Goal: Information Seeking & Learning: Understand process/instructions

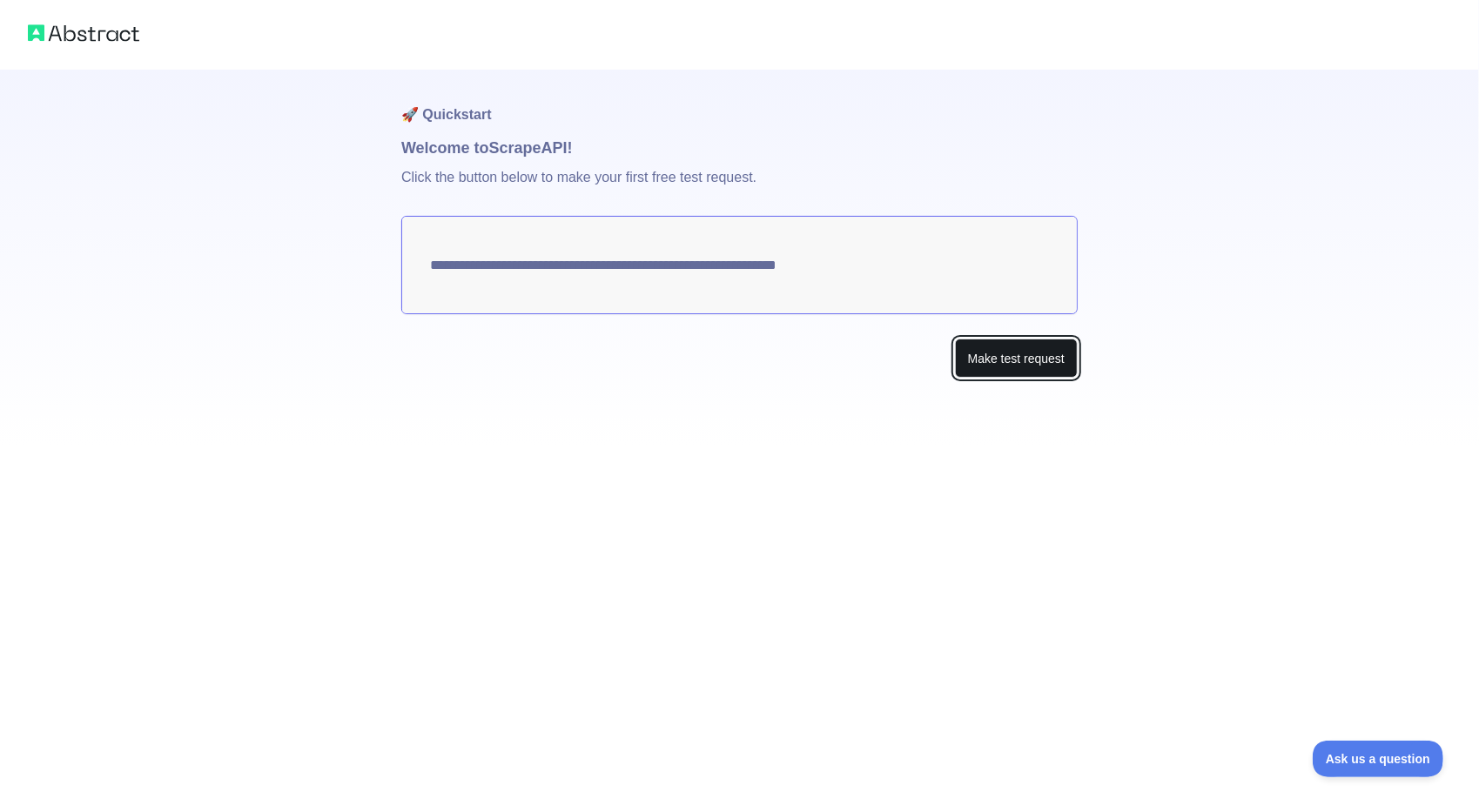
click at [1033, 360] on button "Make test request" at bounding box center [1016, 358] width 123 height 39
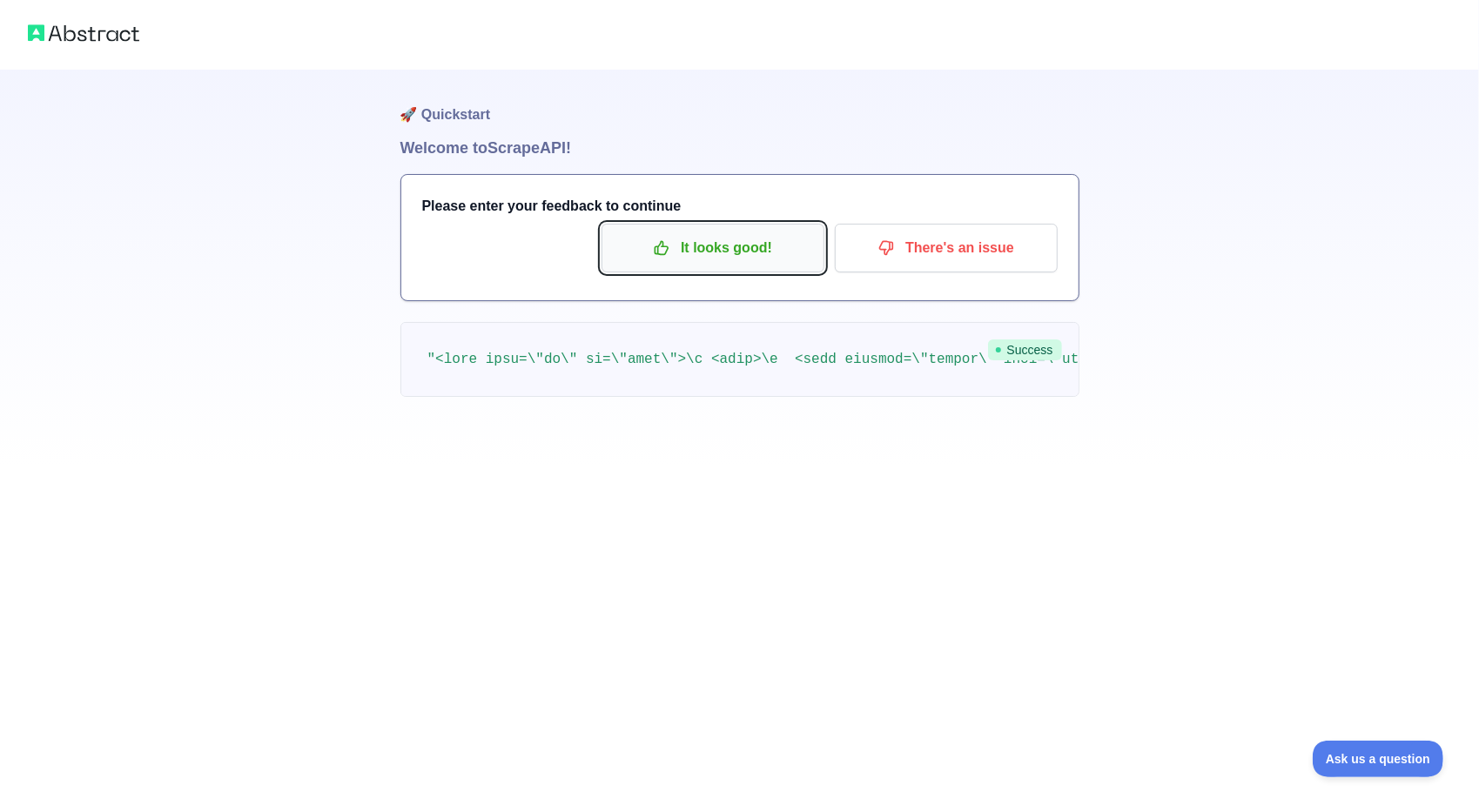
click at [728, 246] on p "It looks good!" at bounding box center [713, 248] width 197 height 30
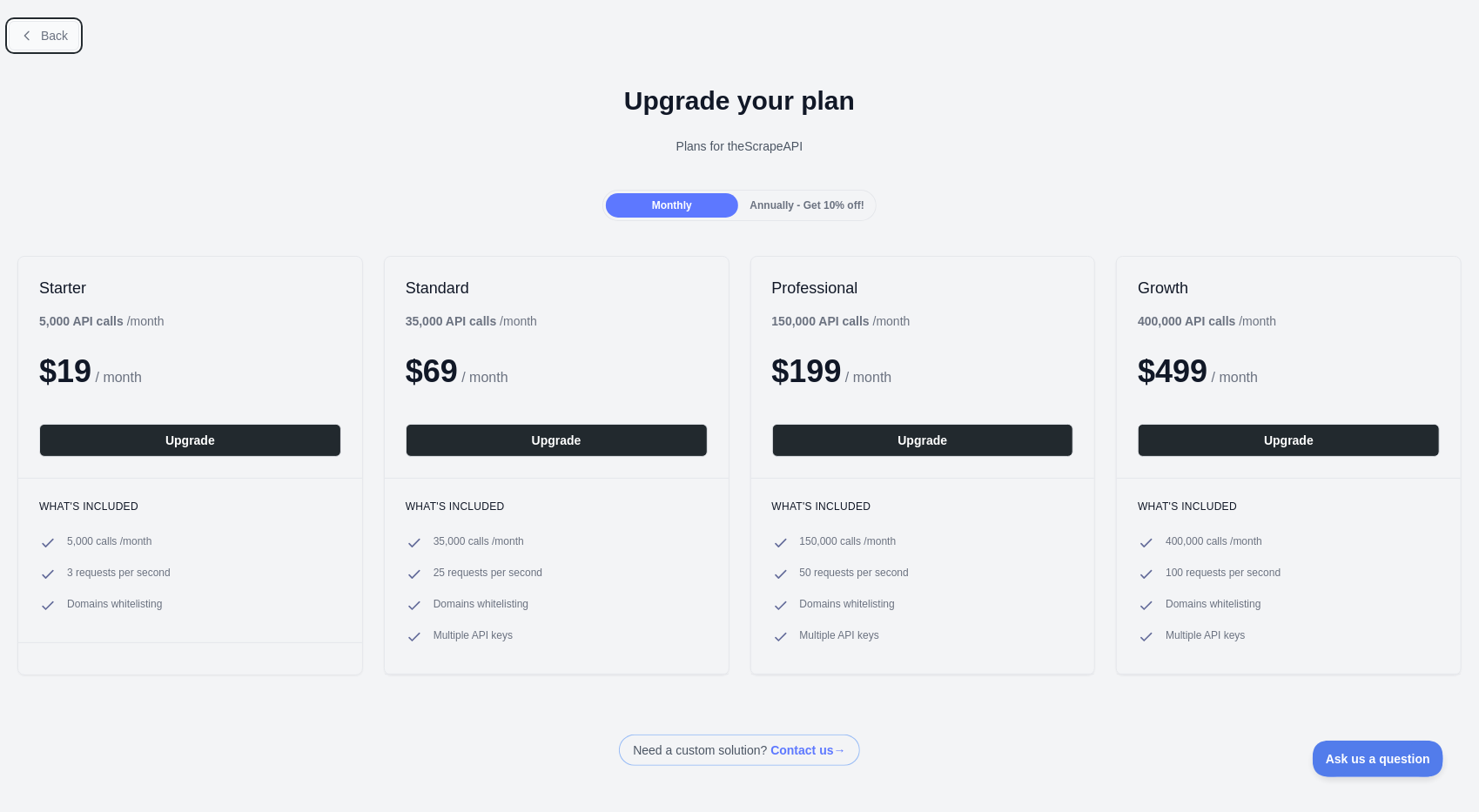
click at [49, 29] on span "Back" at bounding box center [55, 36] width 27 height 14
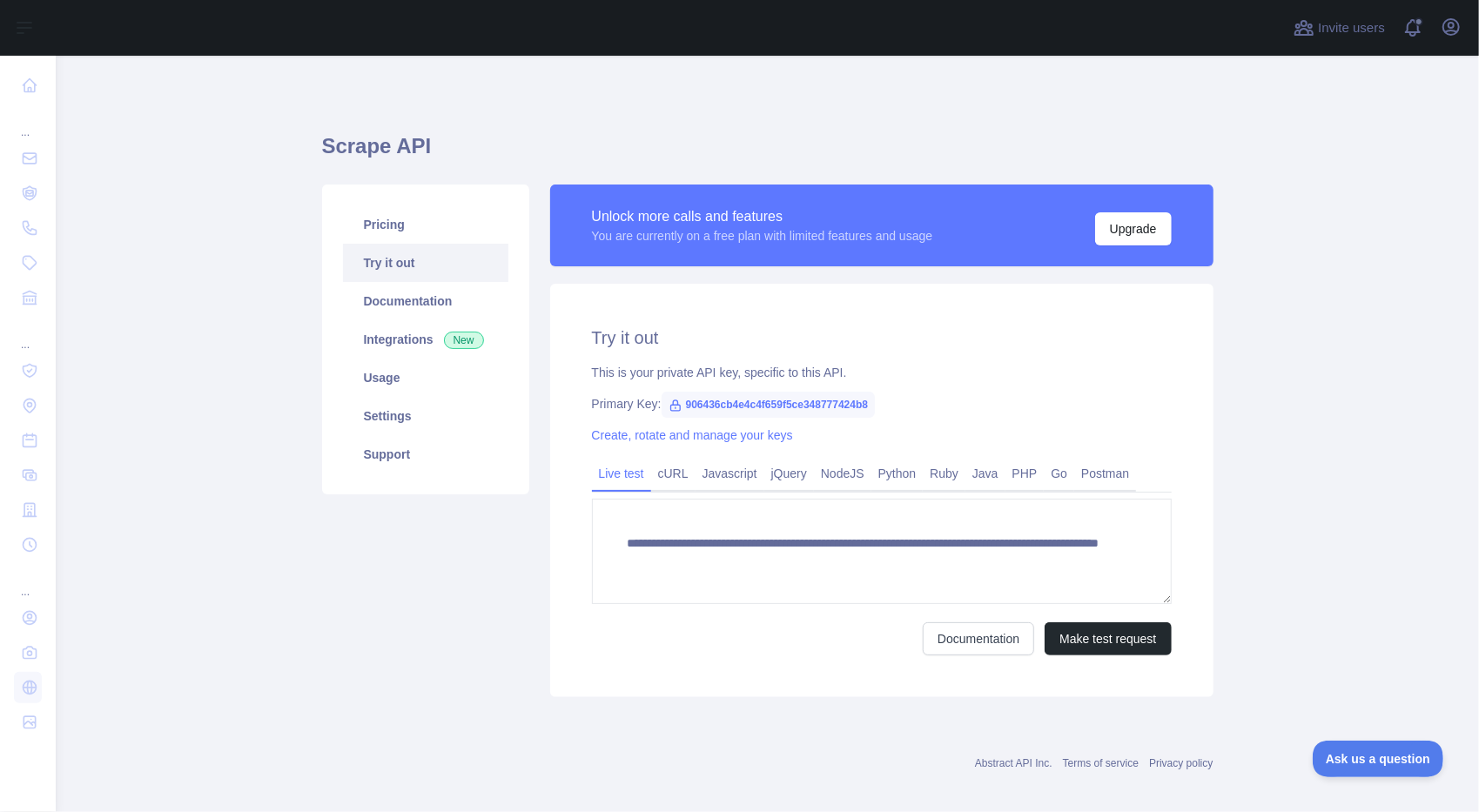
click at [404, 259] on link "Try it out" at bounding box center [425, 263] width 165 height 39
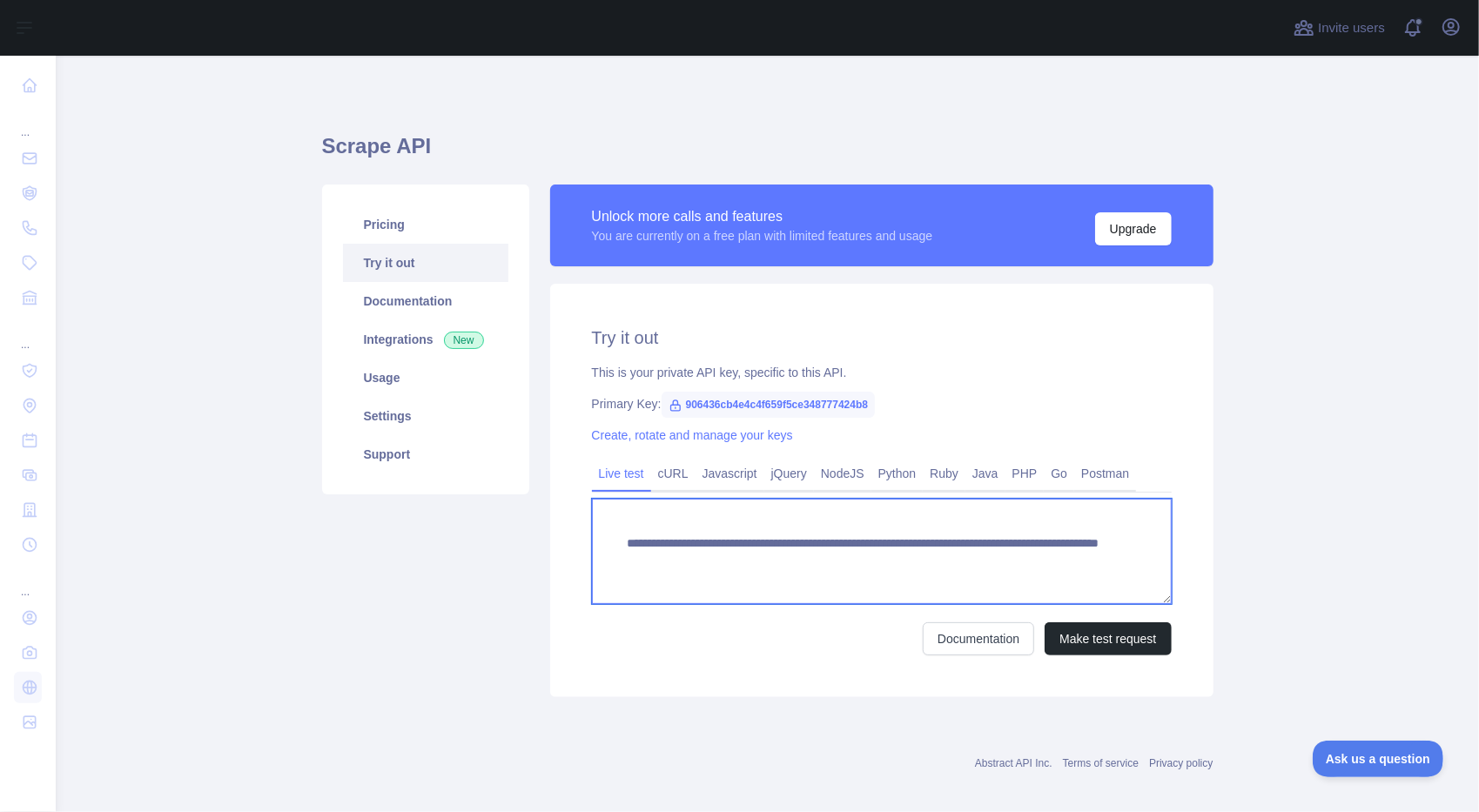
drag, startPoint x: 1084, startPoint y: 558, endPoint x: 619, endPoint y: 545, distance: 465.2
click at [619, 545] on textarea "**********" at bounding box center [882, 551] width 580 height 105
click at [971, 576] on textarea "**********" at bounding box center [882, 551] width 580 height 105
drag, startPoint x: 1081, startPoint y: 563, endPoint x: 548, endPoint y: 527, distance: 534.2
click at [550, 527] on div "**********" at bounding box center [881, 490] width 663 height 414
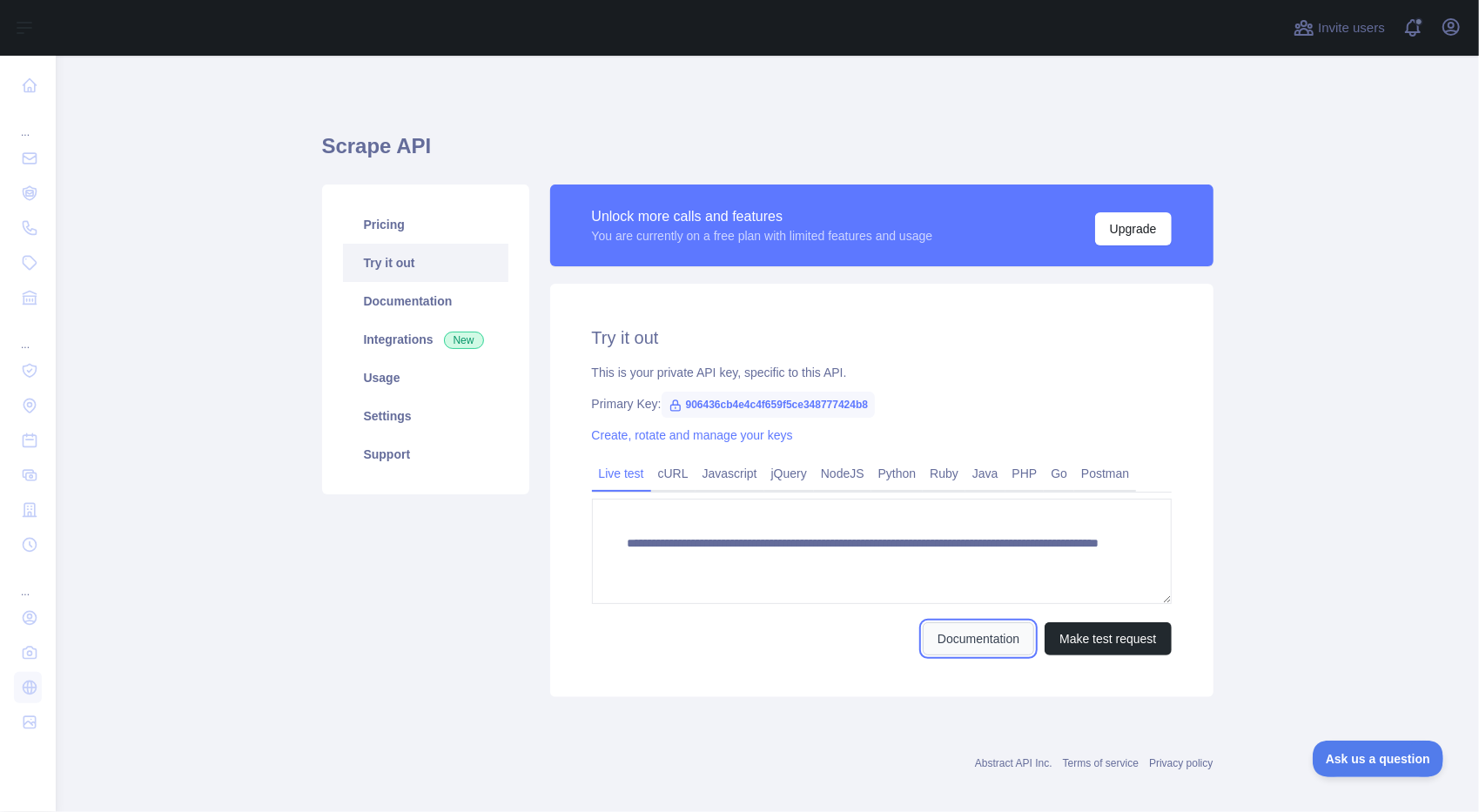
click at [999, 646] on link "Documentation" at bounding box center [978, 638] width 111 height 33
click at [658, 468] on link "cURL" at bounding box center [672, 473] width 44 height 28
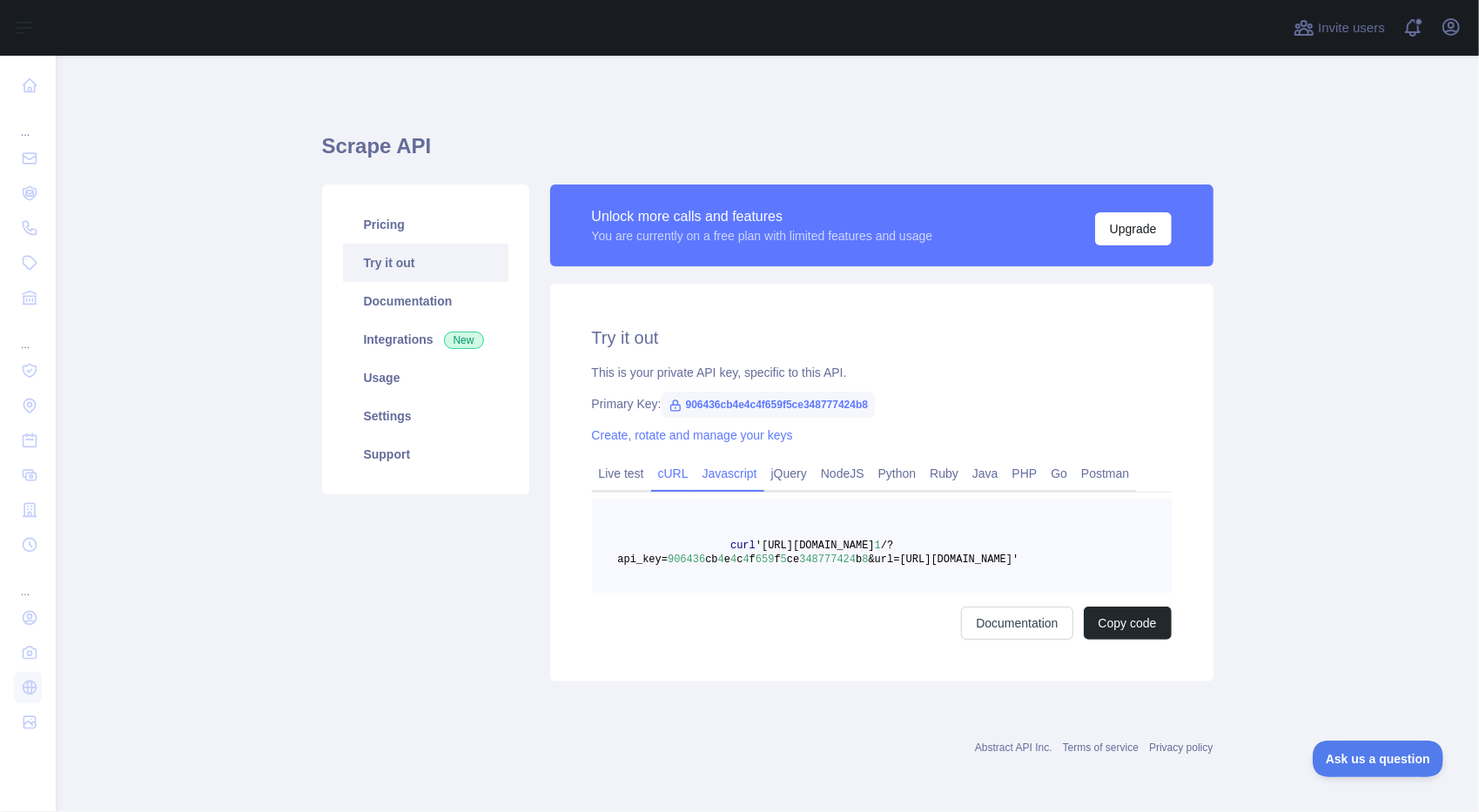
click at [734, 465] on link "Javascript" at bounding box center [730, 473] width 69 height 28
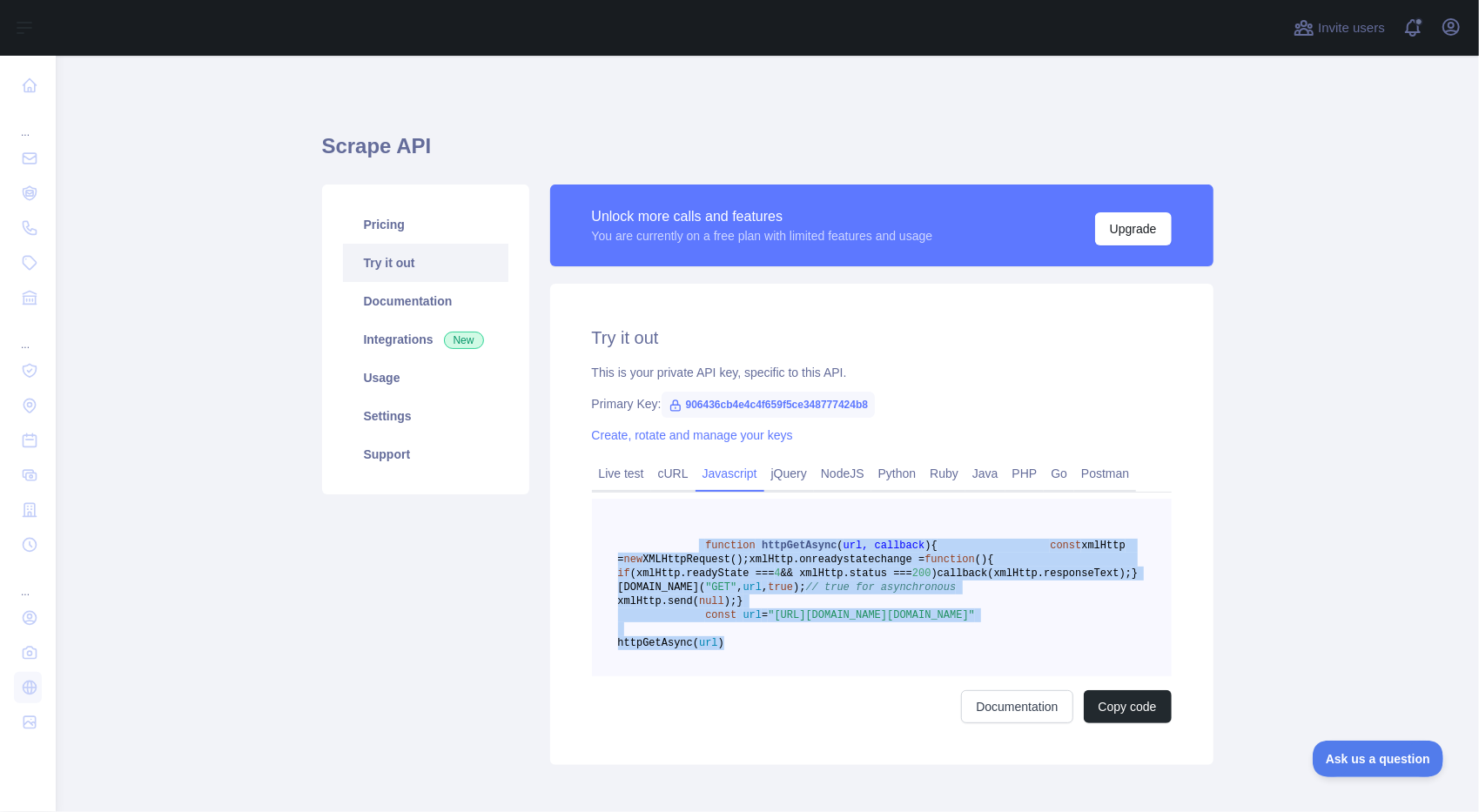
drag, startPoint x: 687, startPoint y: 543, endPoint x: 930, endPoint y: 731, distance: 307.2
click at [930, 677] on pre "function httpGetAsync ( url, callback ) { const xmlHttp = new XMLHttpRequest();…" at bounding box center [882, 588] width 580 height 178
copy code "function httpGetAsync ( url, callback ) { const xmlHttp = new XMLHttpRequest();…"
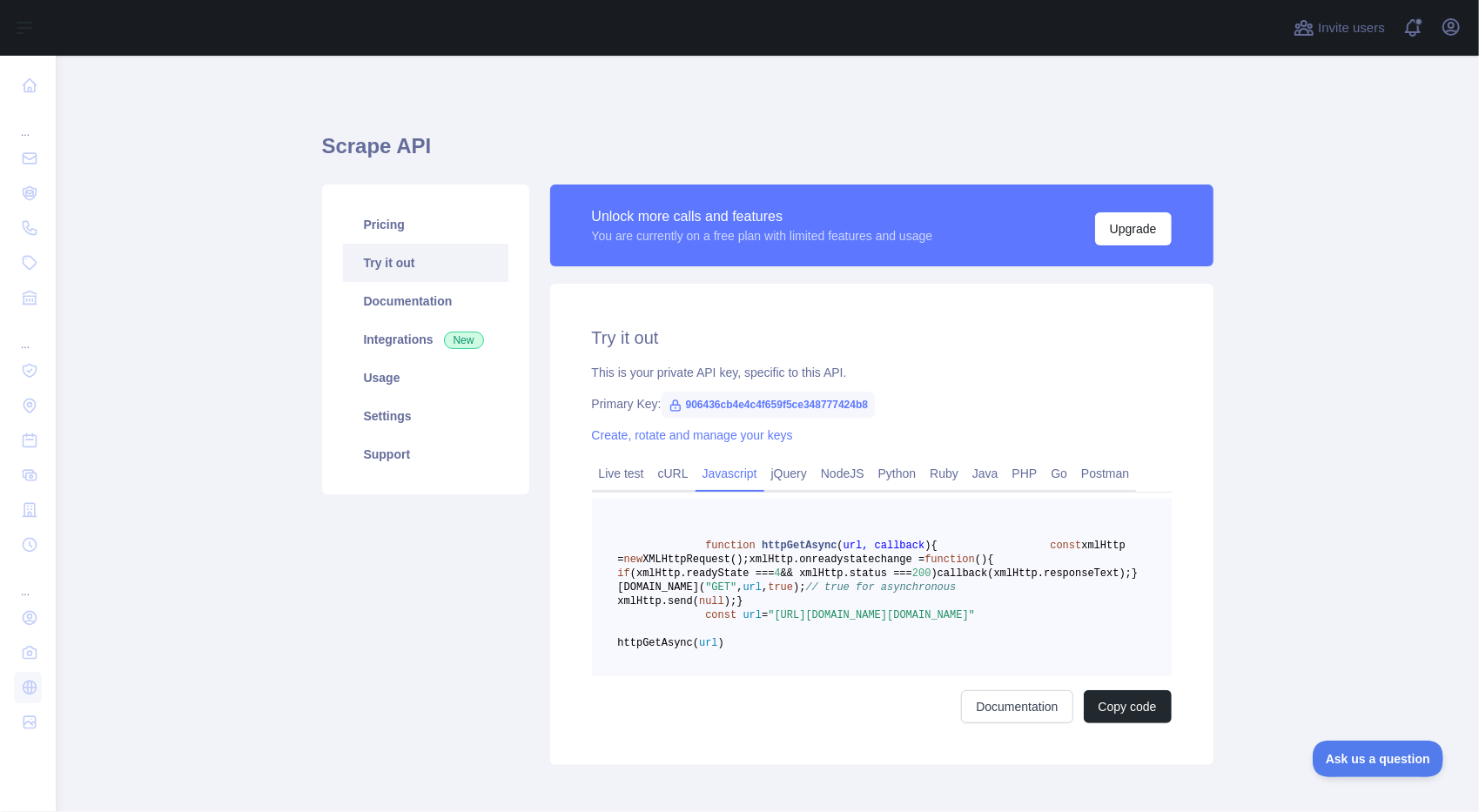
click at [1347, 515] on main "Scrape API Pricing Try it out Documentation Integrations New Usage Settings Sup…" at bounding box center [767, 433] width 1423 height 756
click at [783, 478] on link "jQuery" at bounding box center [789, 473] width 49 height 28
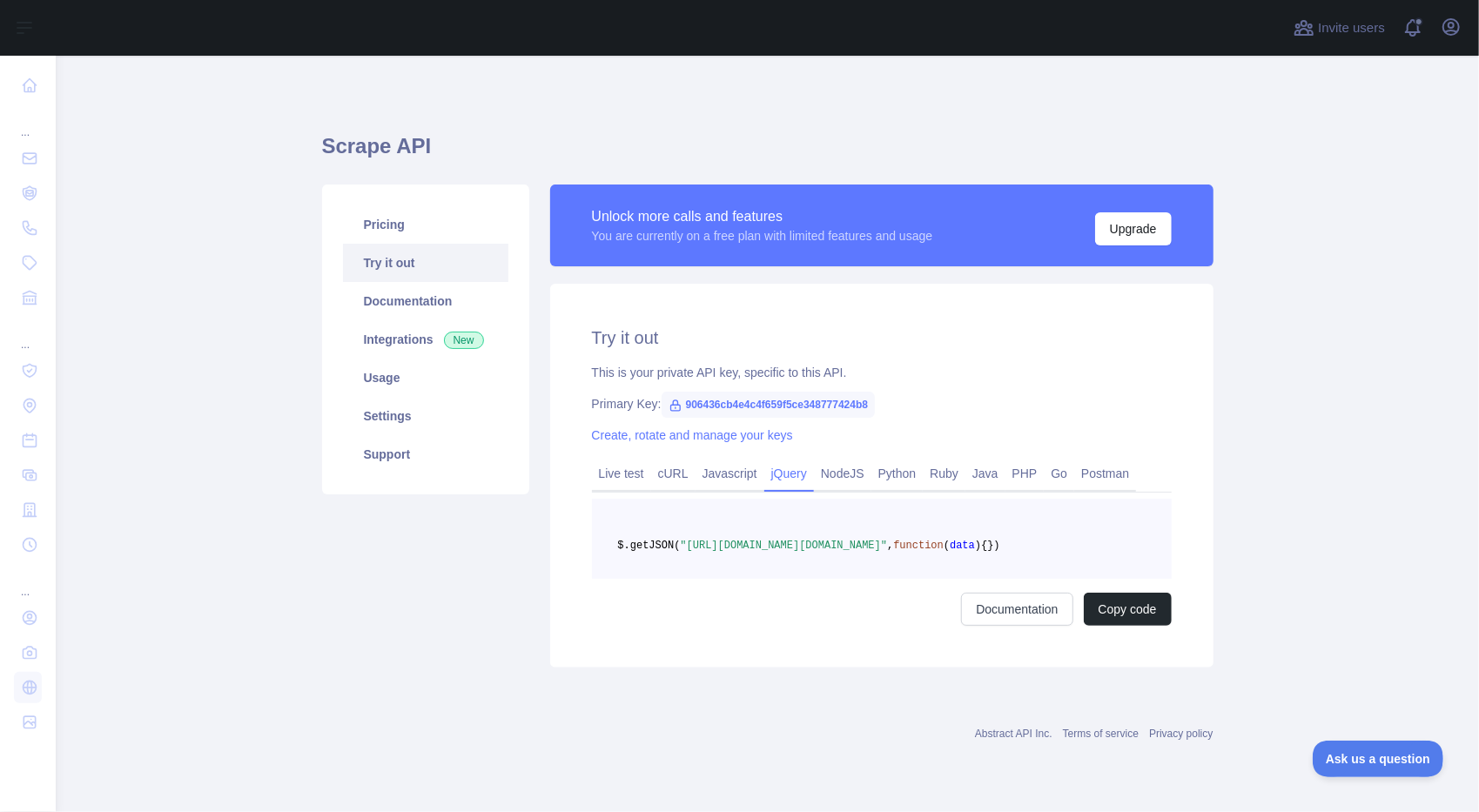
click at [782, 471] on link "jQuery" at bounding box center [789, 473] width 49 height 28
click at [658, 477] on link "cURL" at bounding box center [672, 473] width 44 height 28
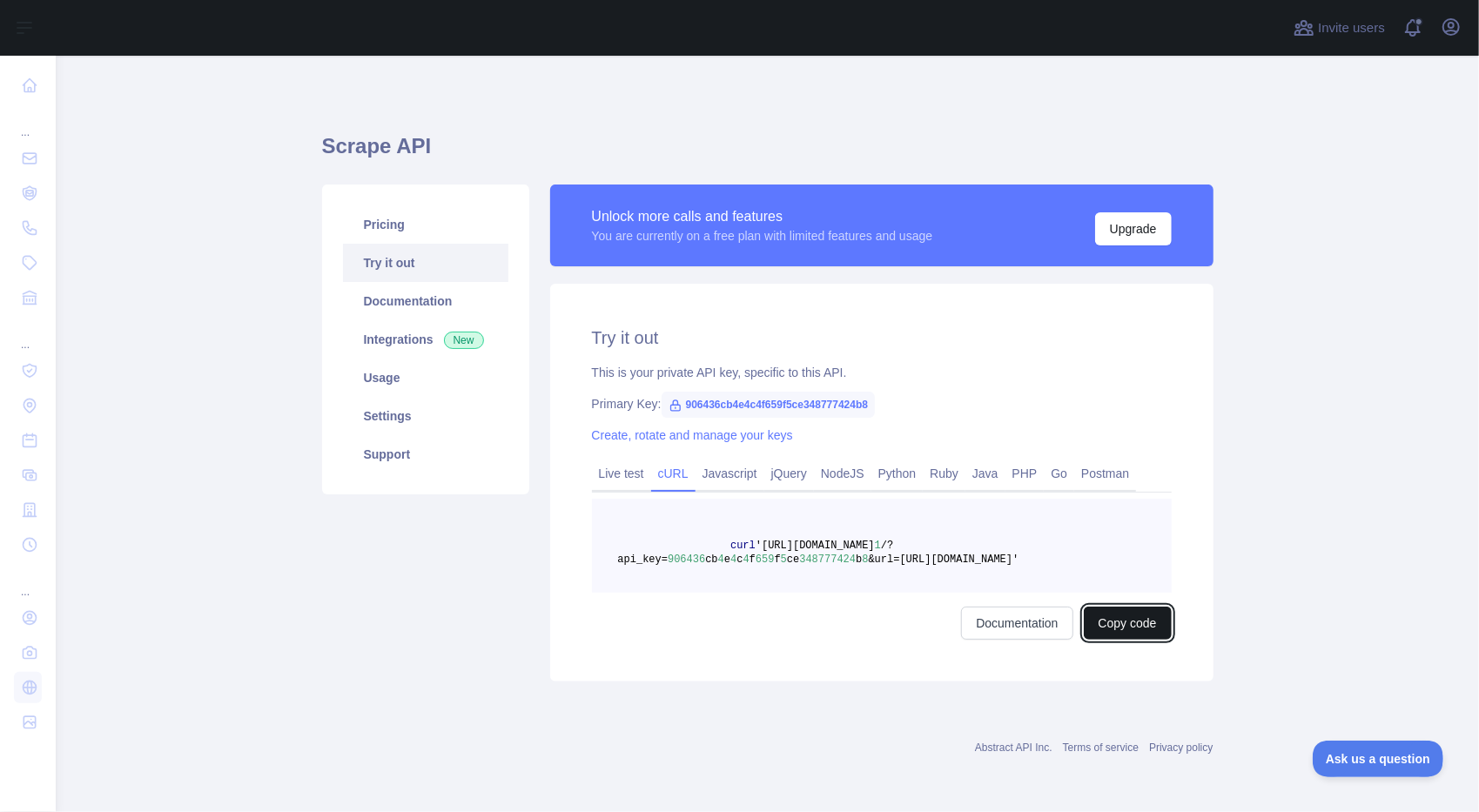
click at [1110, 621] on button "Copy code" at bounding box center [1128, 623] width 88 height 33
click at [735, 474] on link "Javascript" at bounding box center [730, 473] width 69 height 28
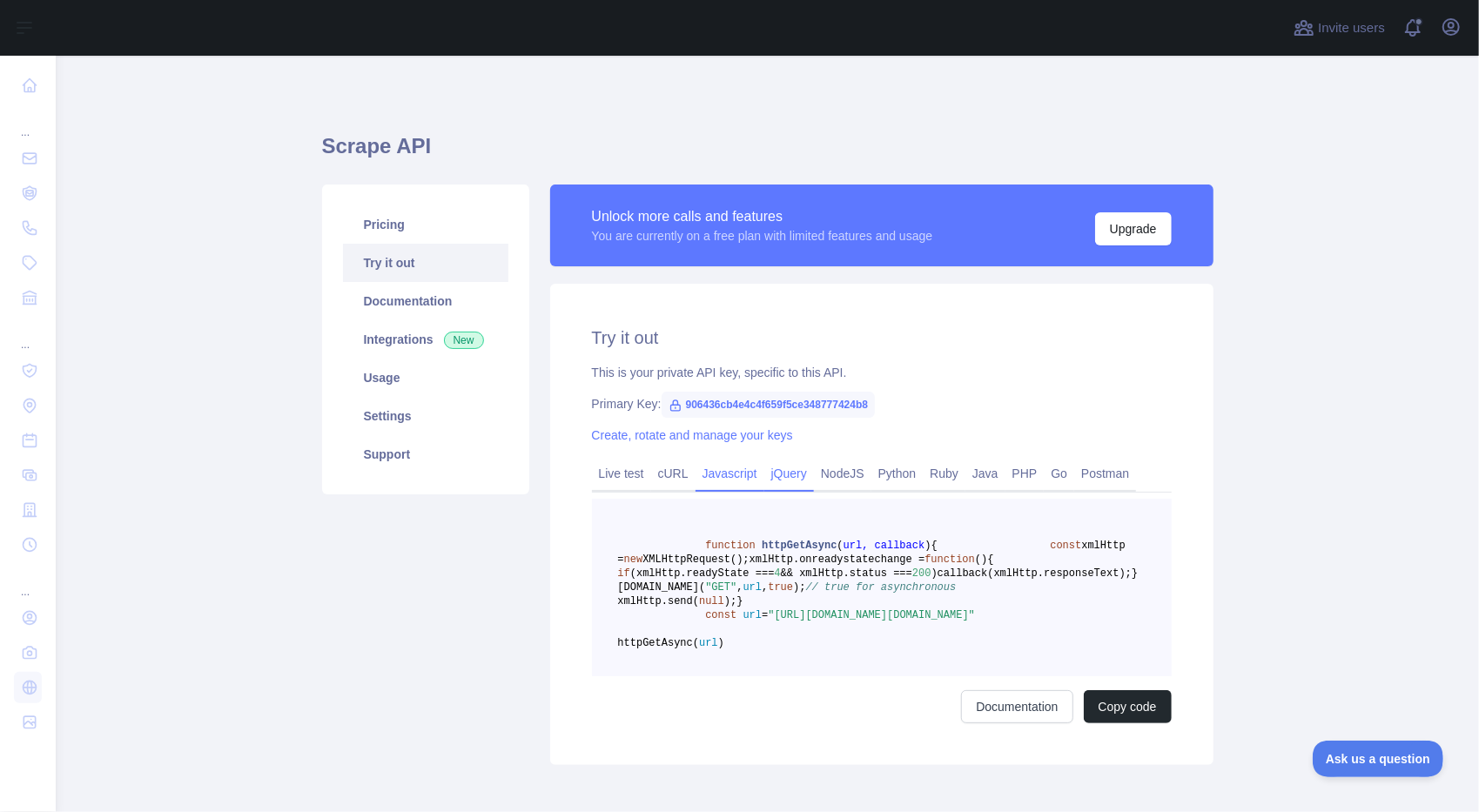
click at [790, 482] on link "jQuery" at bounding box center [789, 473] width 49 height 28
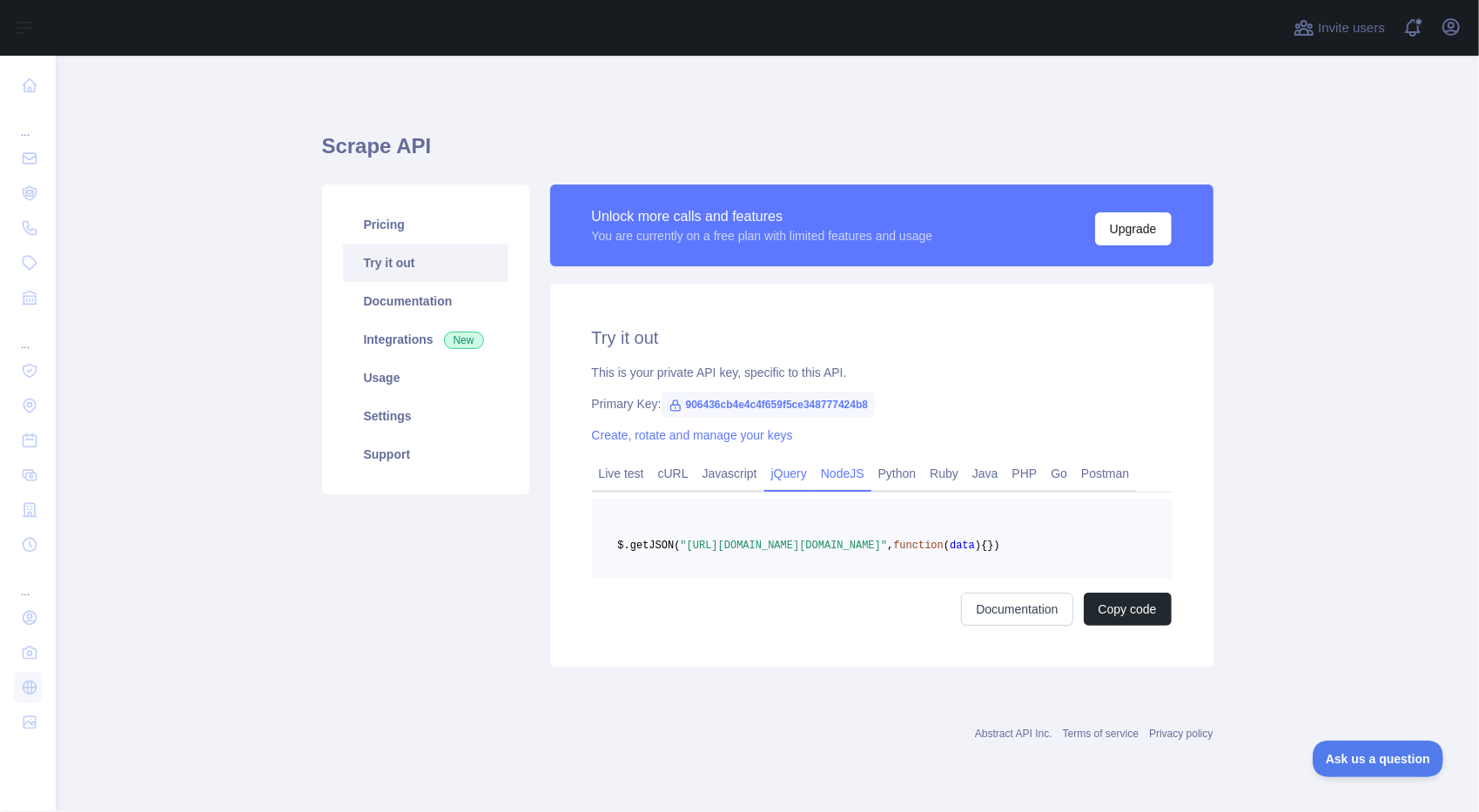
click at [831, 472] on link "NodeJS" at bounding box center [843, 473] width 57 height 28
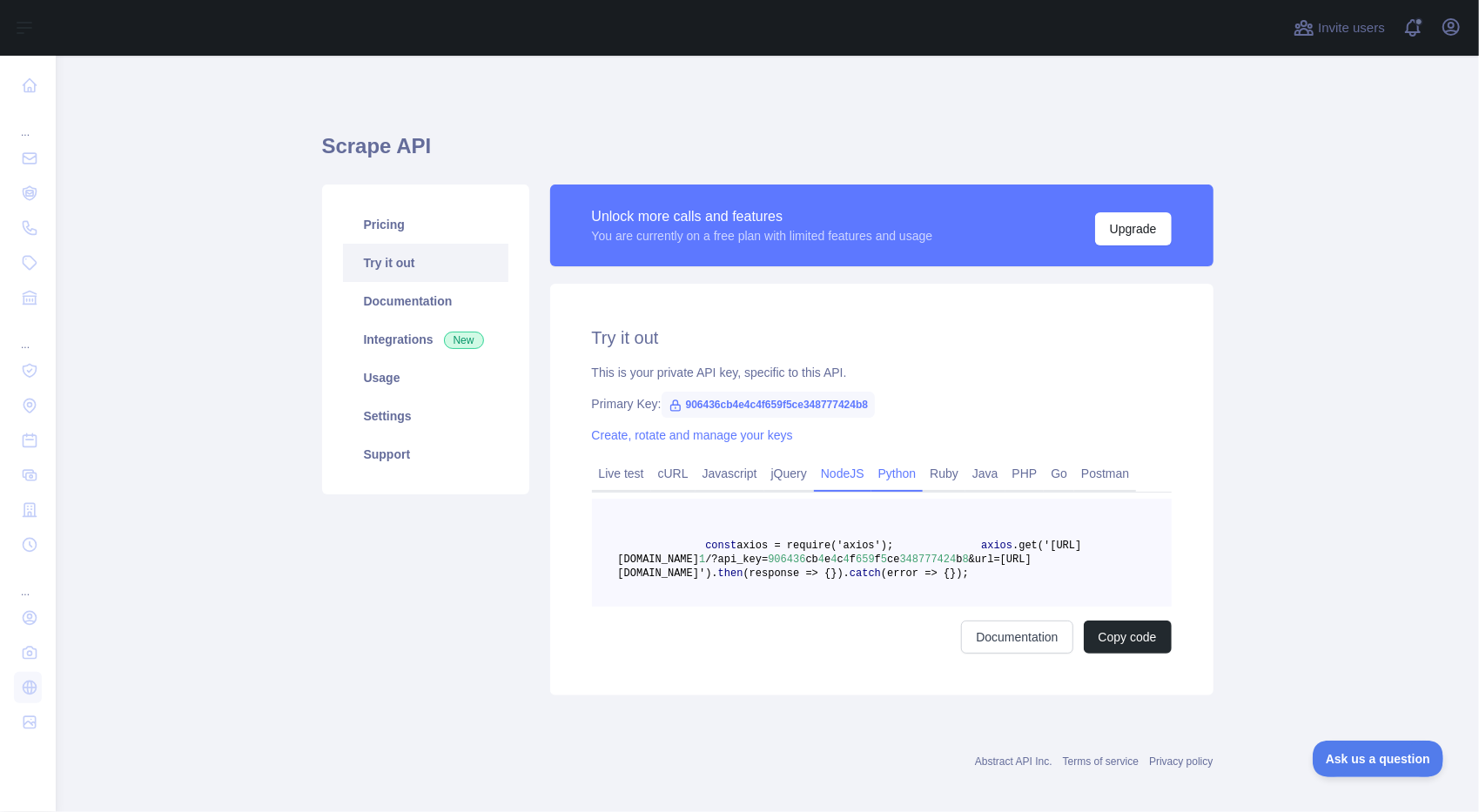
click at [892, 470] on link "Python" at bounding box center [897, 473] width 52 height 28
click at [941, 475] on link "Ruby" at bounding box center [944, 473] width 43 height 28
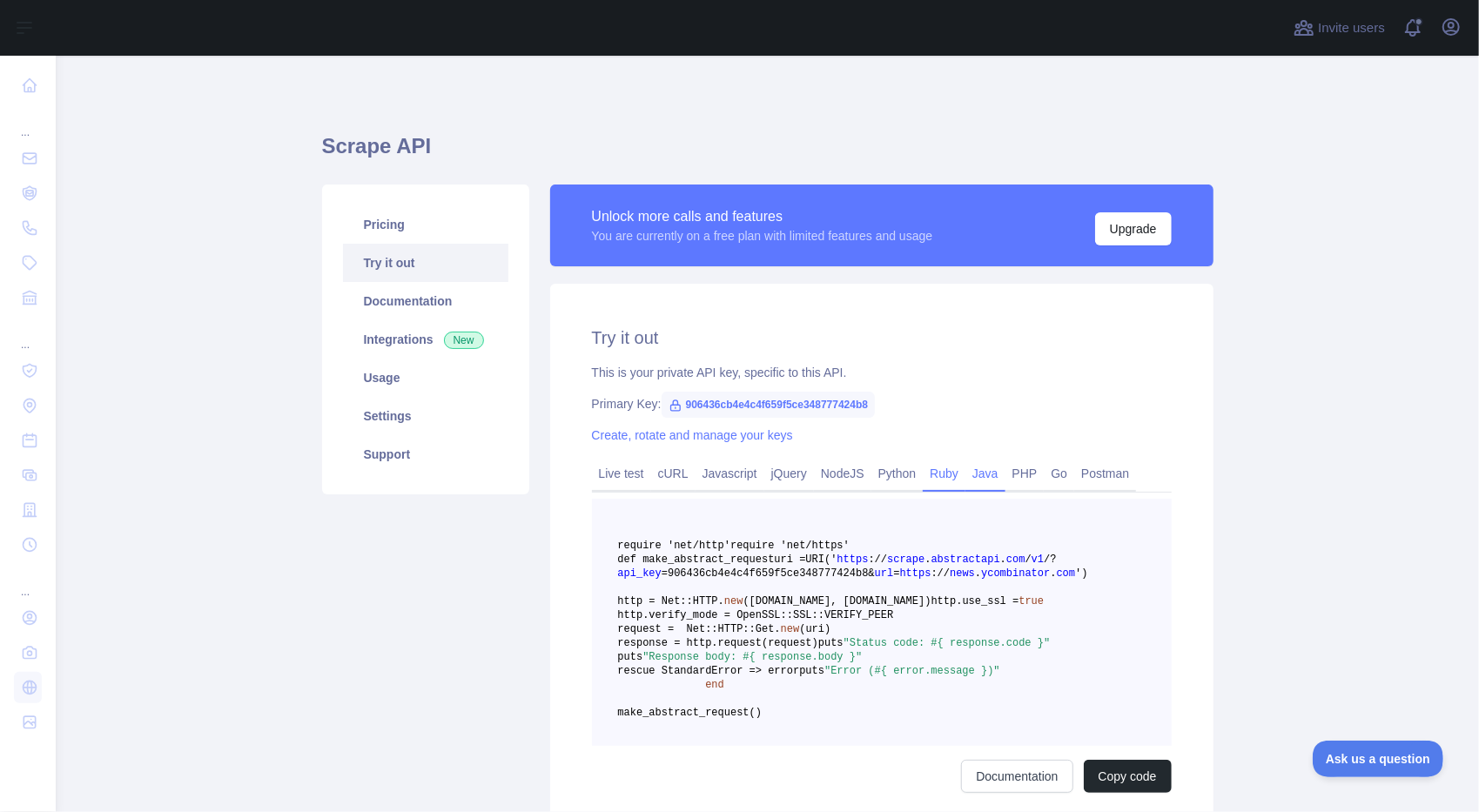
click at [984, 475] on link "Java" at bounding box center [985, 473] width 40 height 28
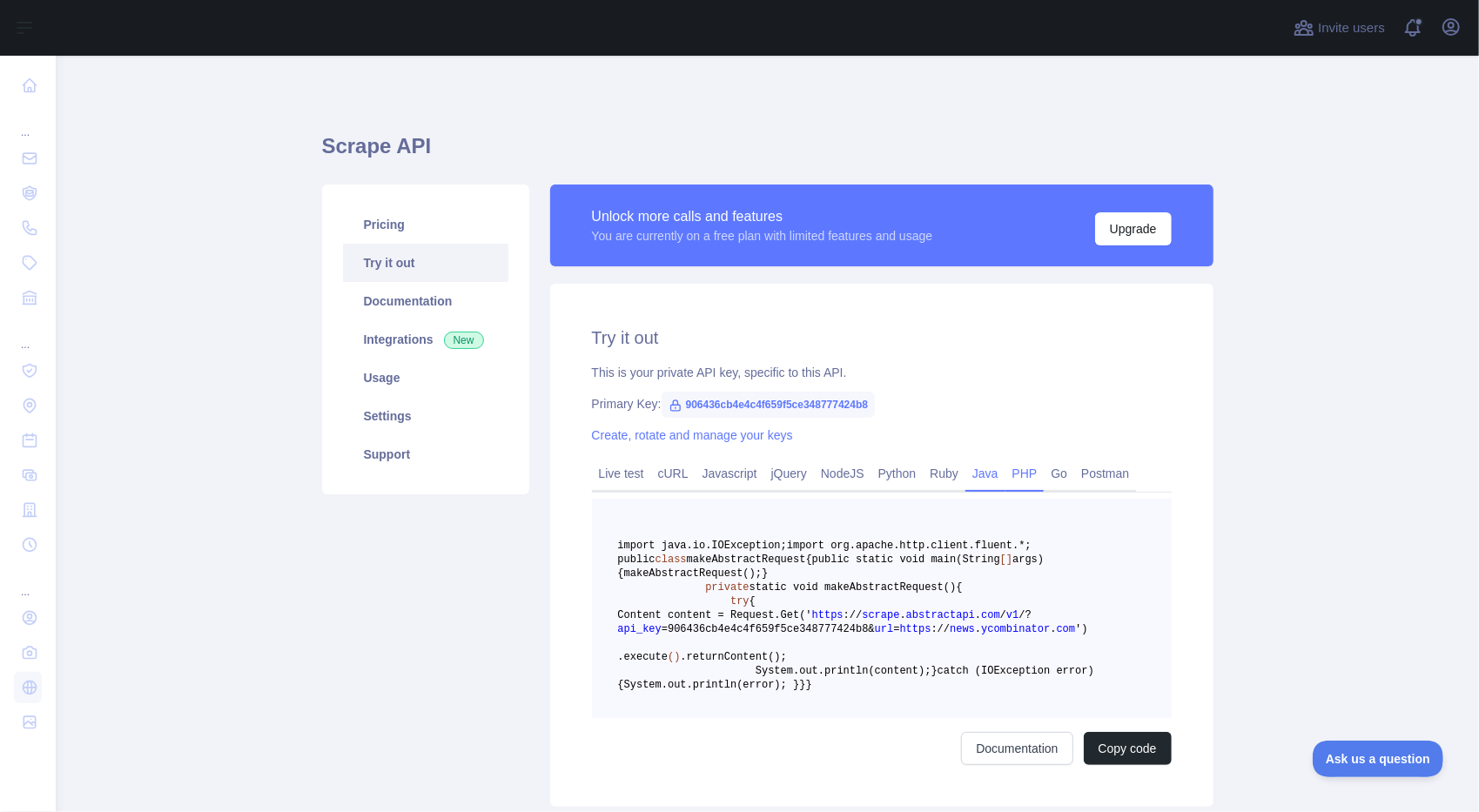
click at [1027, 475] on link "PHP" at bounding box center [1025, 473] width 39 height 28
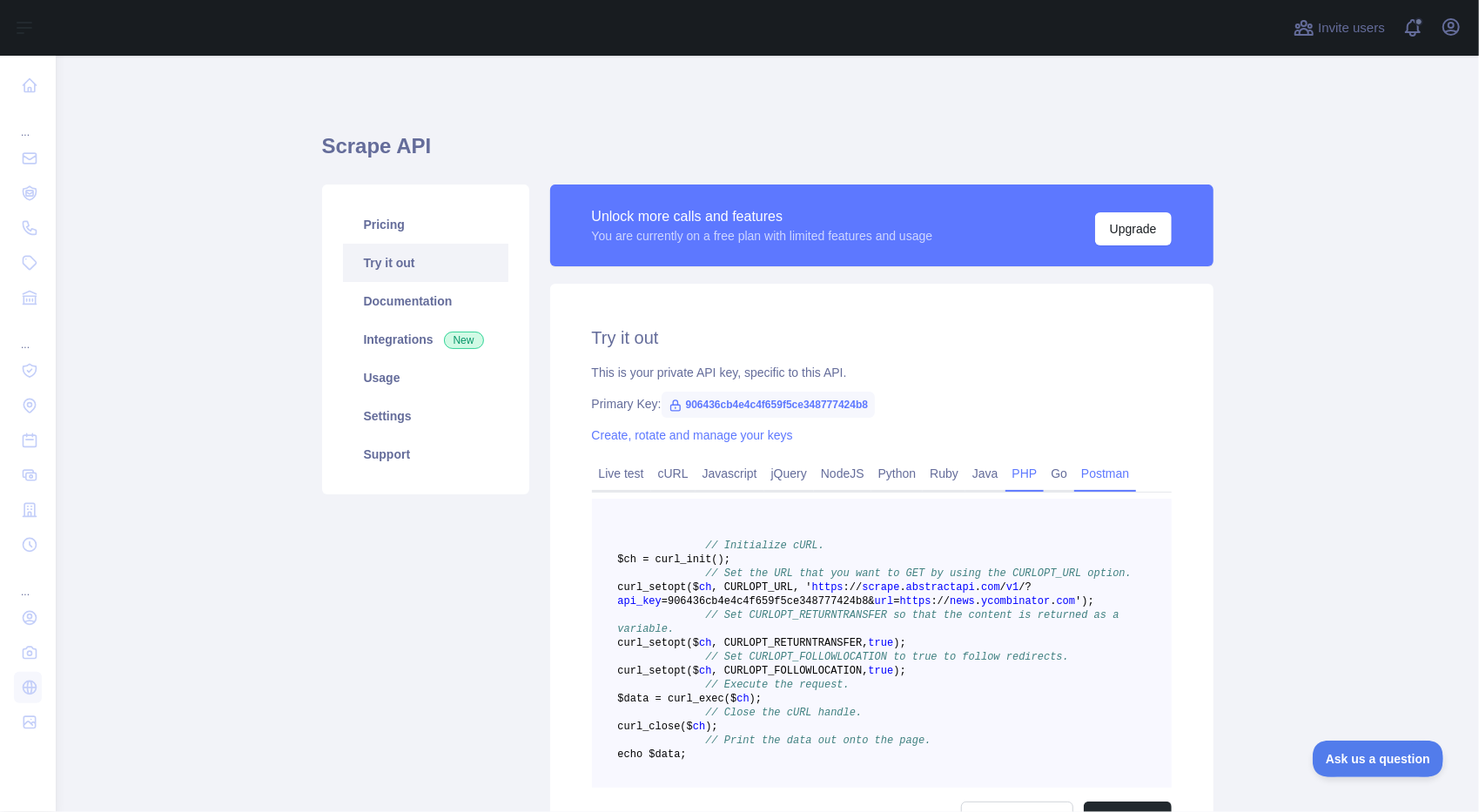
click at [1074, 472] on link "Postman" at bounding box center [1105, 473] width 62 height 28
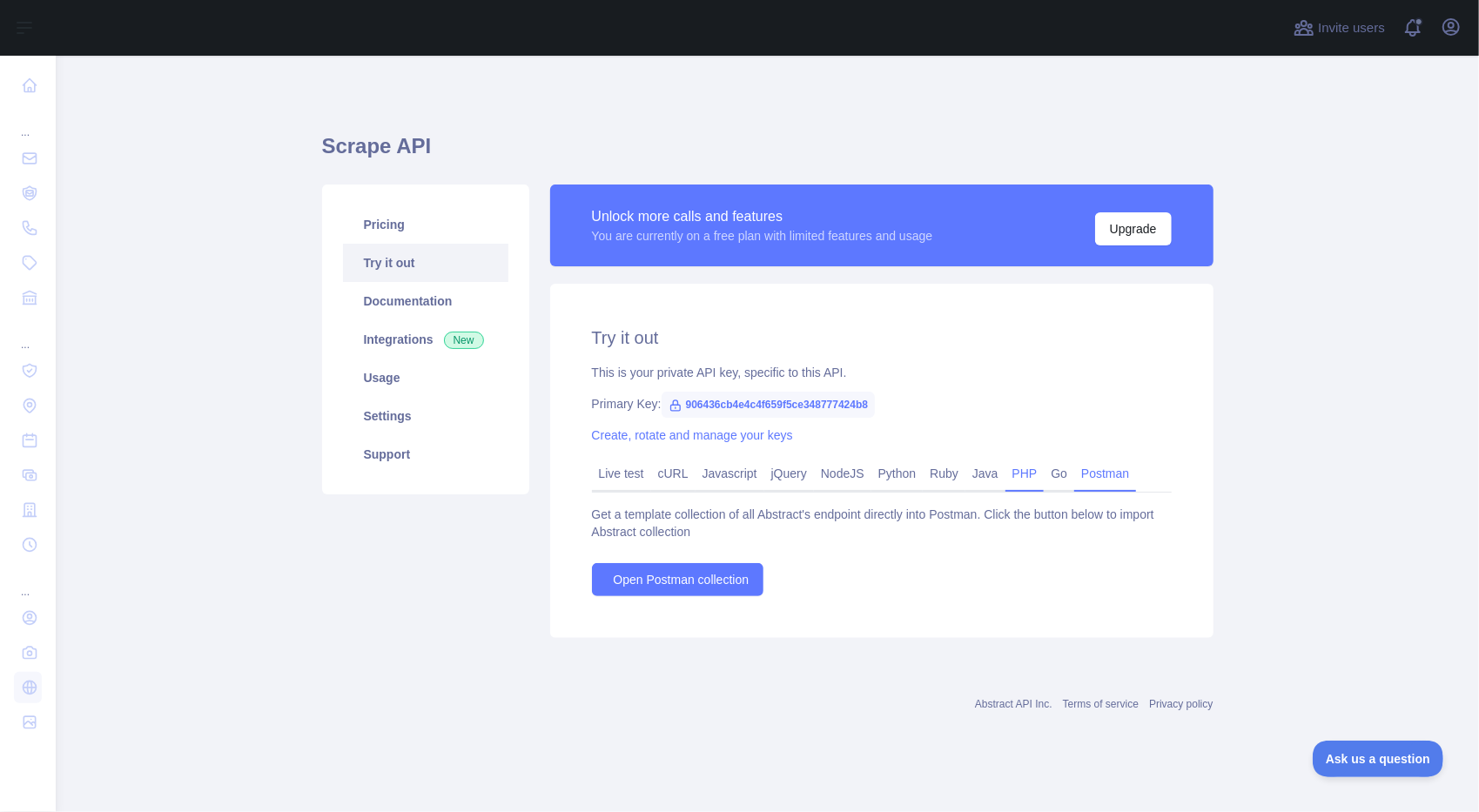
click at [1027, 474] on link "PHP" at bounding box center [1025, 473] width 39 height 28
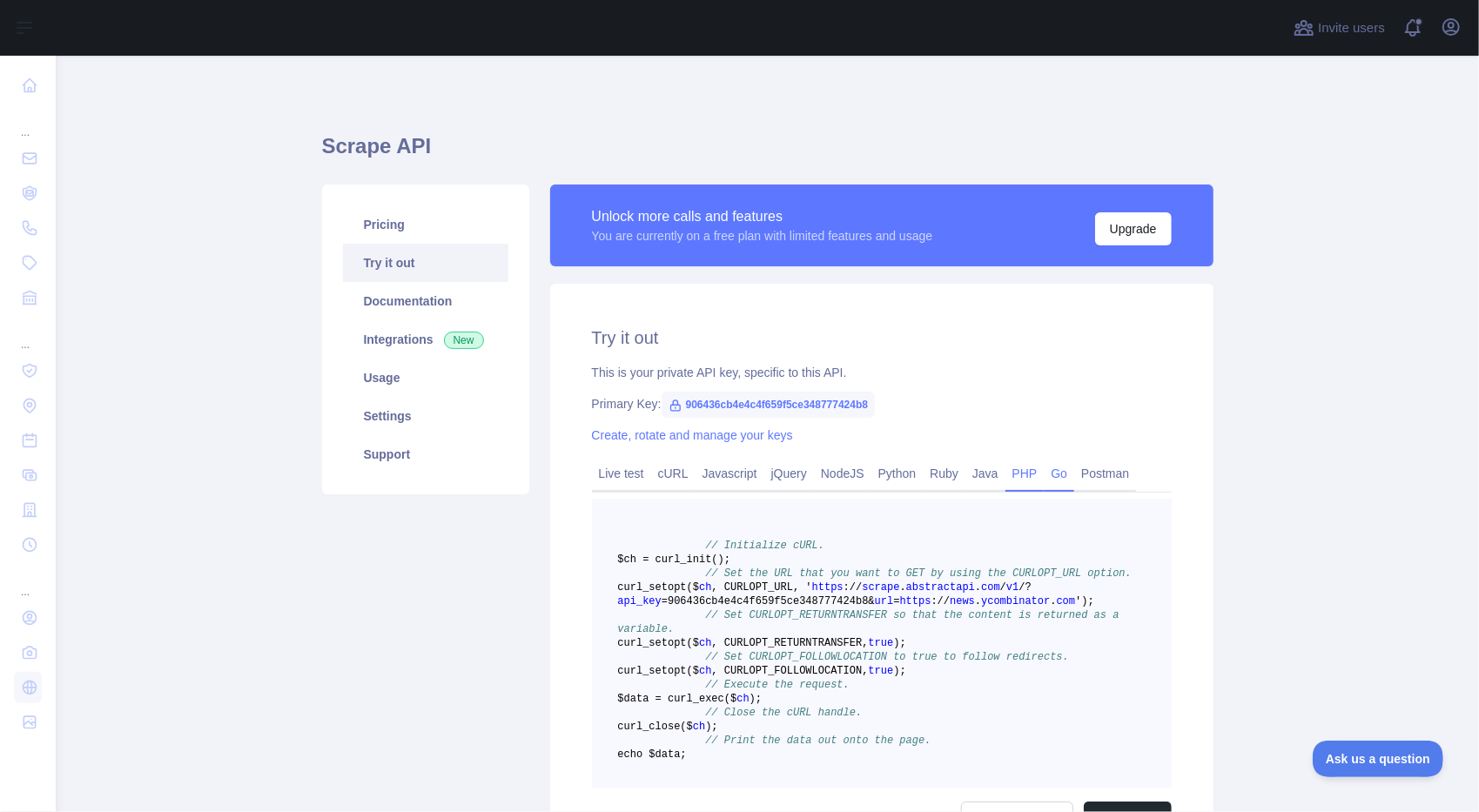
click at [1044, 476] on link "Go" at bounding box center [1059, 473] width 31 height 28
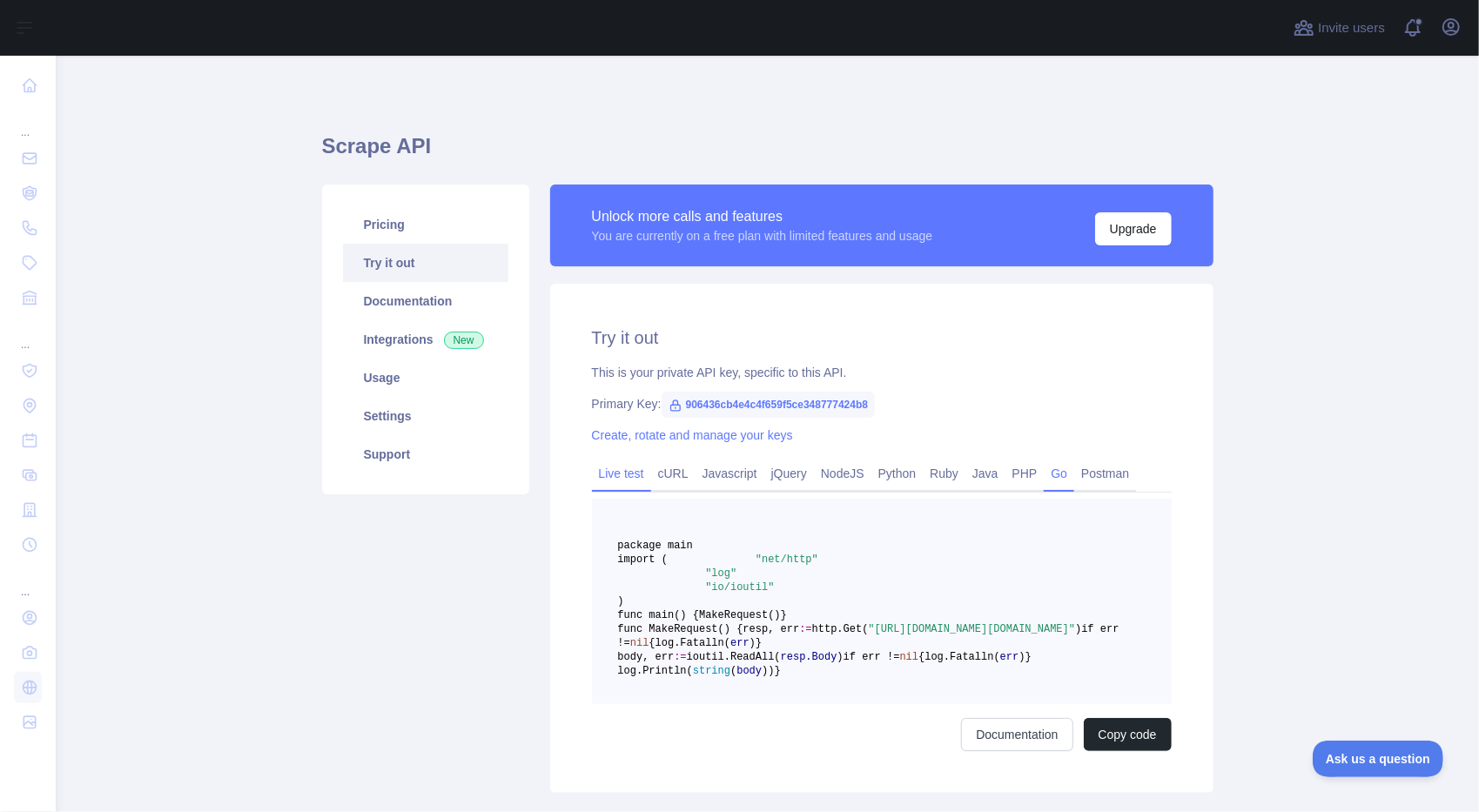
click at [601, 467] on link "Live test" at bounding box center [622, 473] width 59 height 28
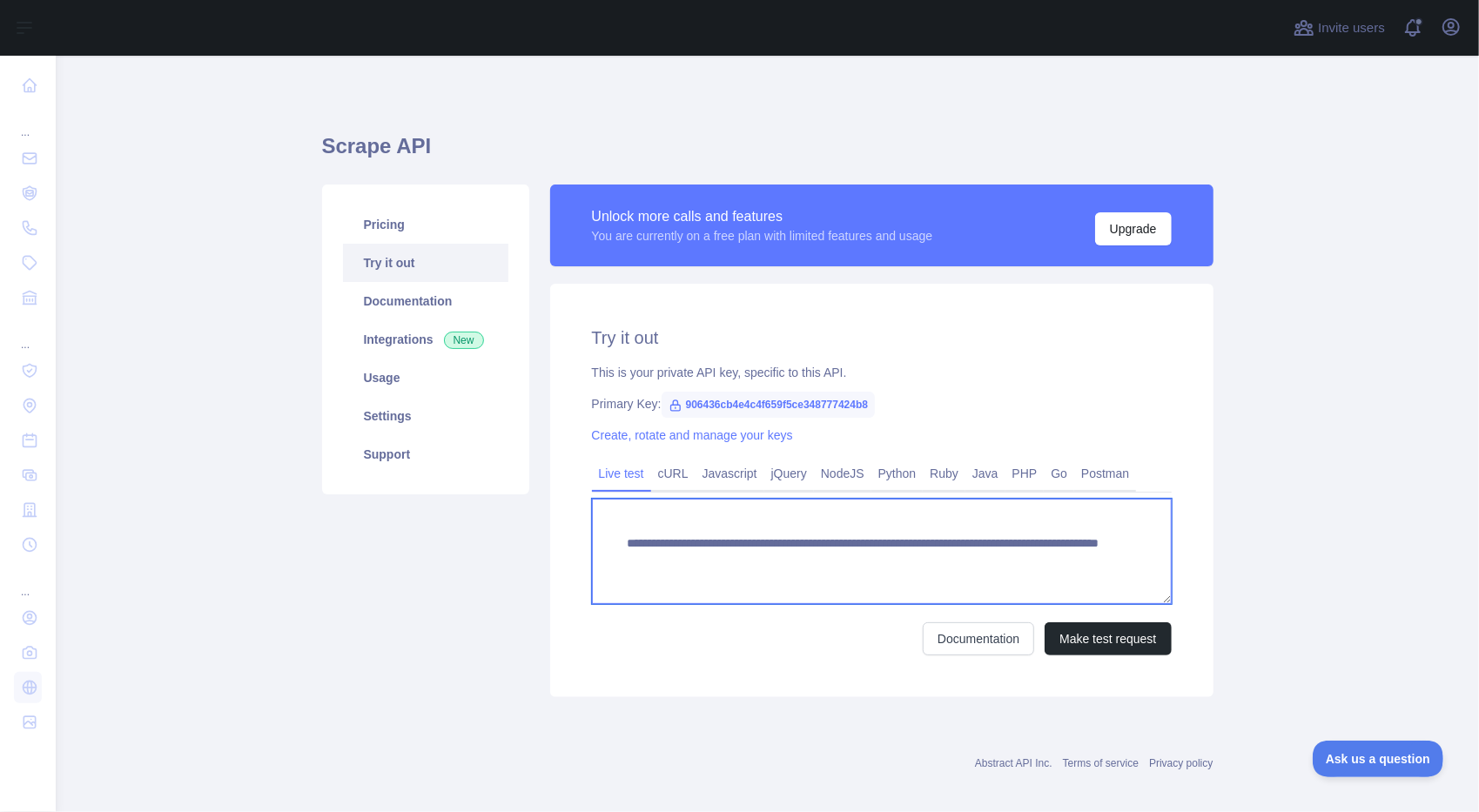
drag, startPoint x: 1074, startPoint y: 563, endPoint x: 627, endPoint y: 537, distance: 447.8
click at [617, 540] on textarea "**********" at bounding box center [882, 551] width 580 height 105
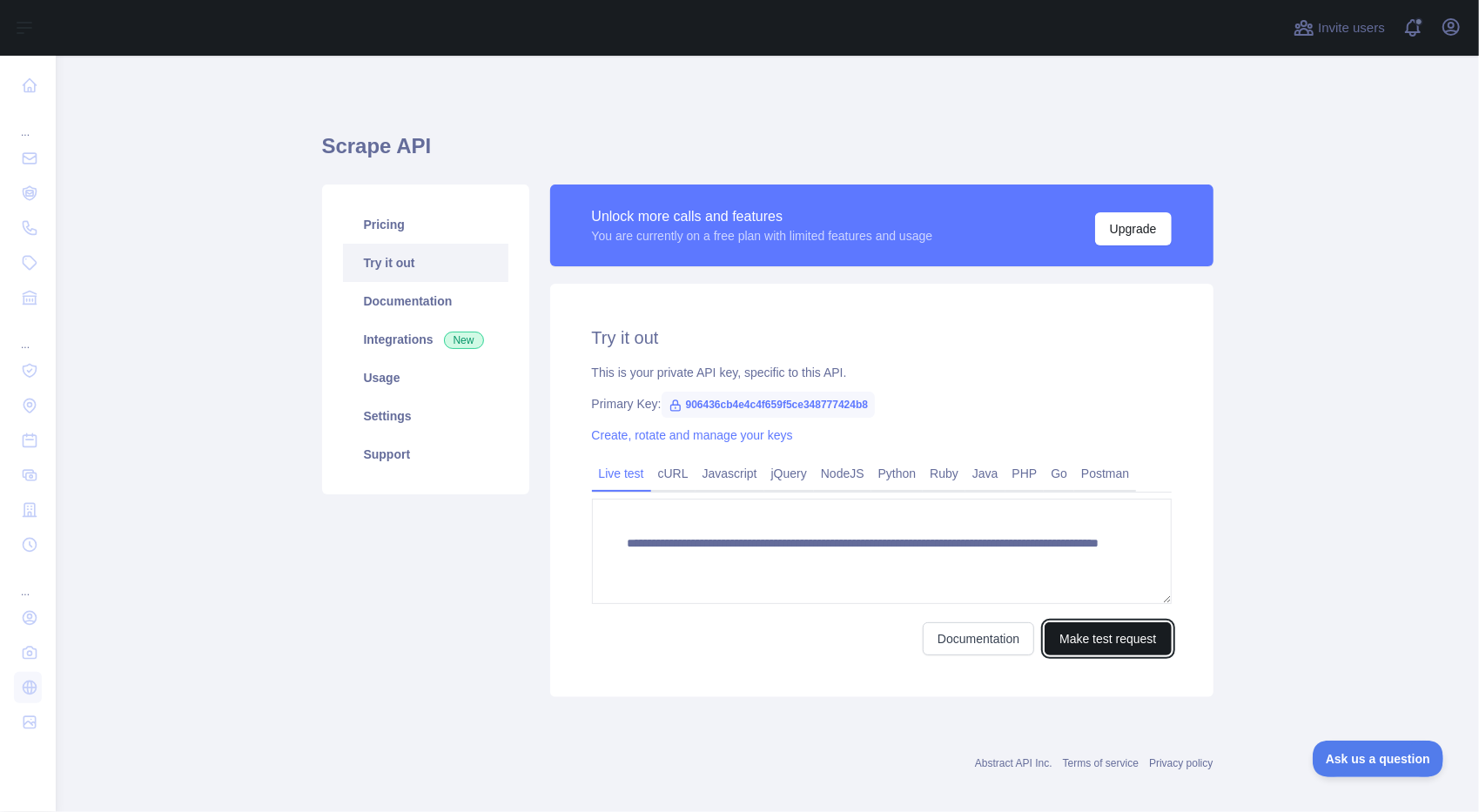
click at [1069, 635] on button "Make test request" at bounding box center [1107, 638] width 127 height 33
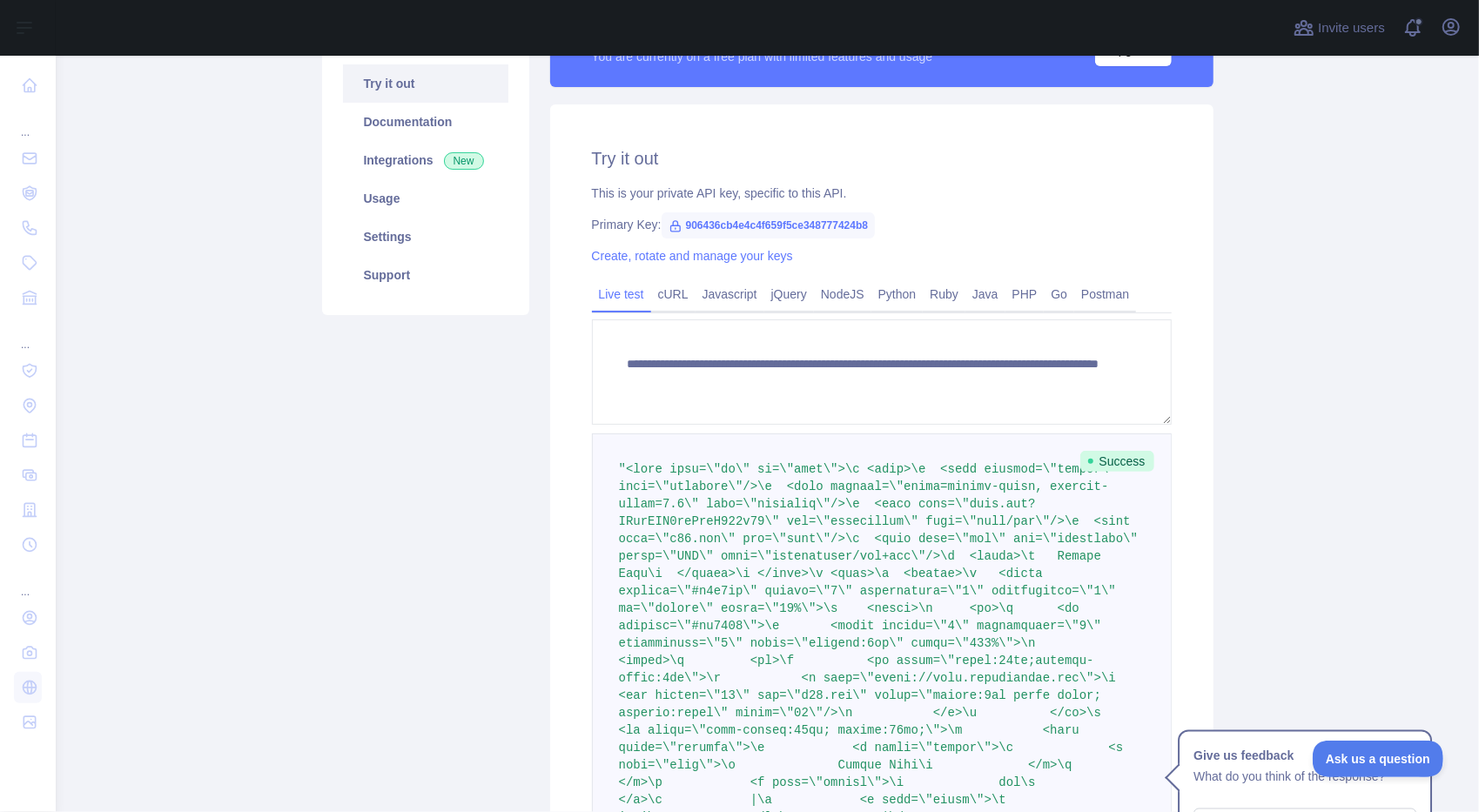
scroll to position [175, 0]
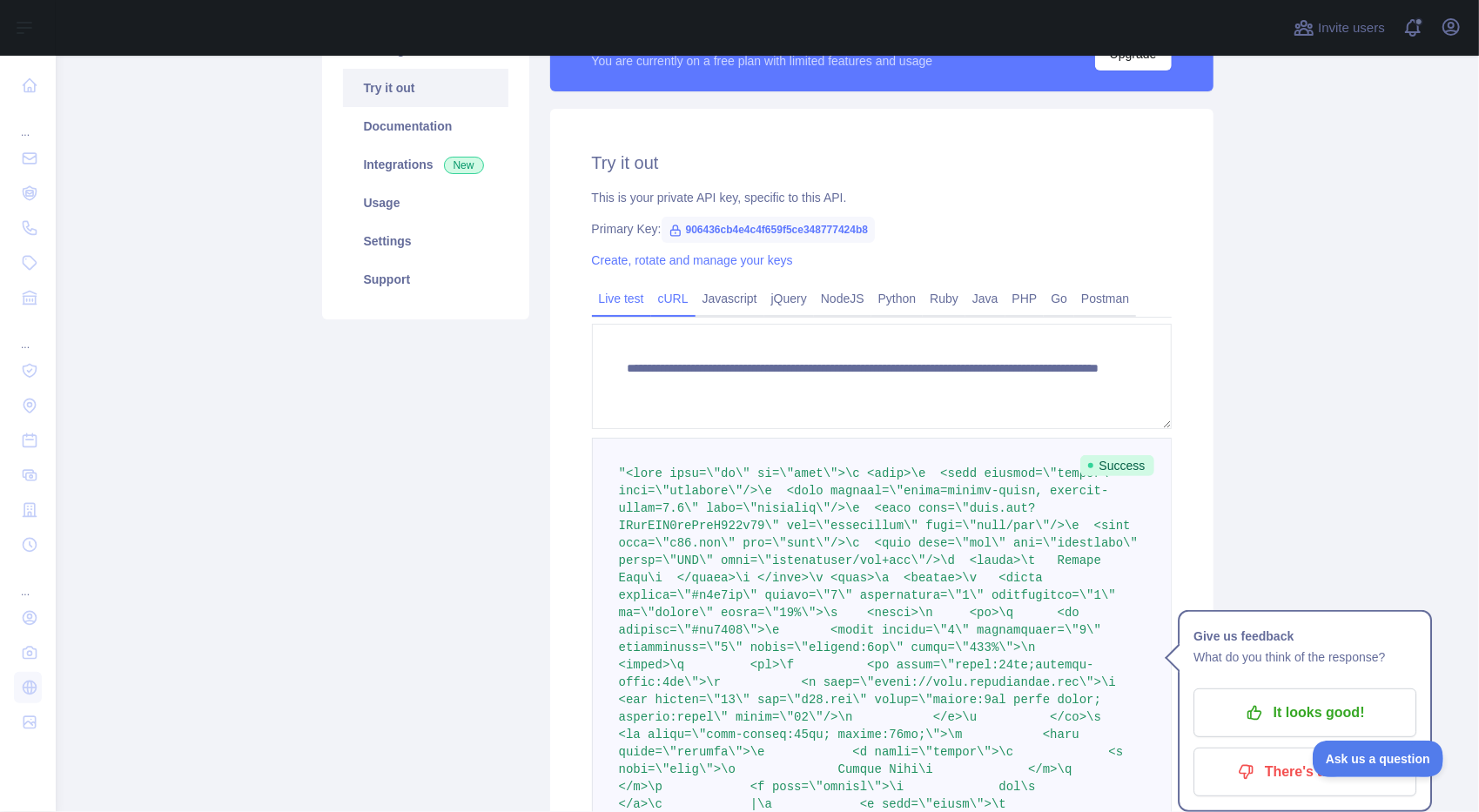
click at [661, 294] on link "cURL" at bounding box center [672, 298] width 44 height 28
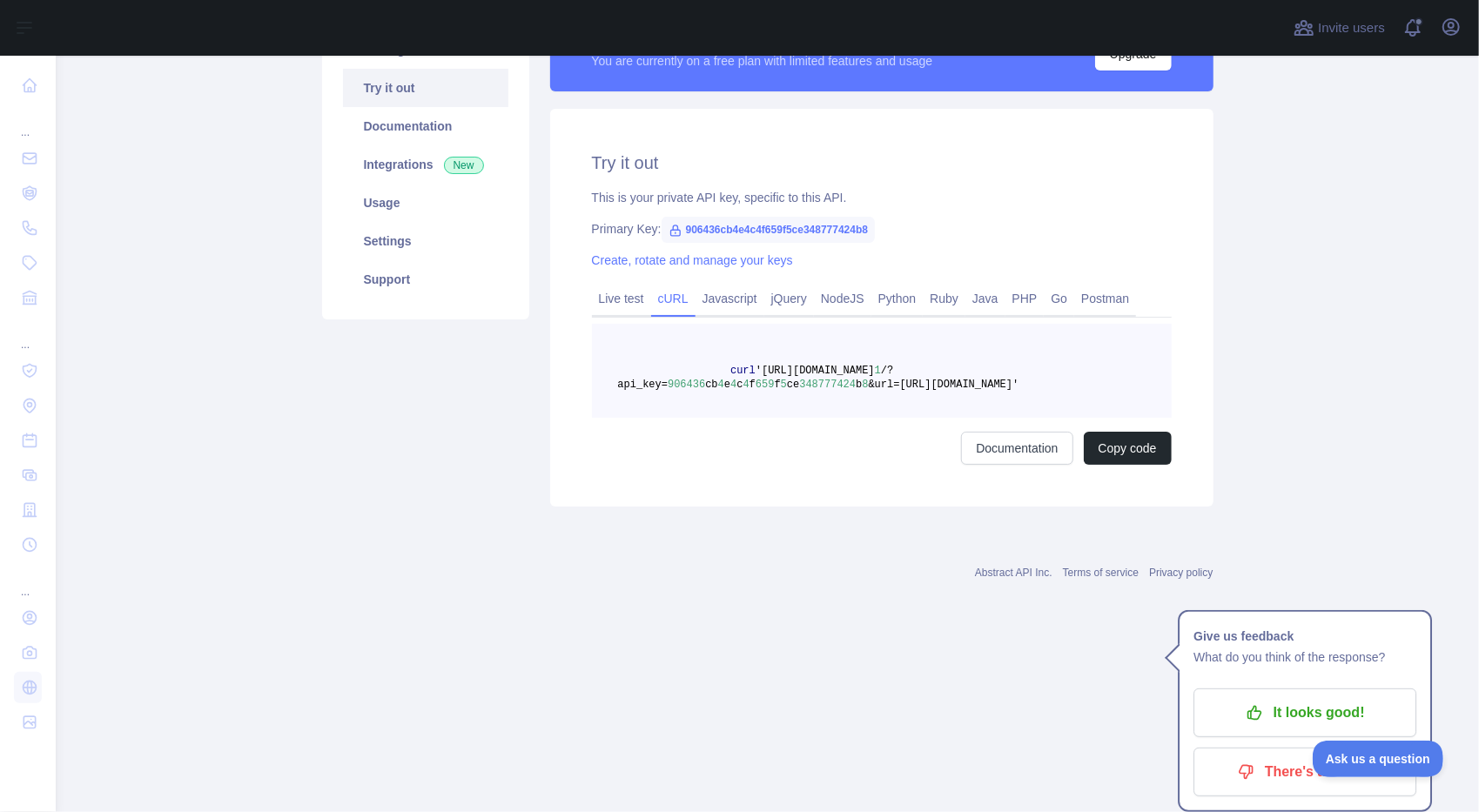
scroll to position [0, 0]
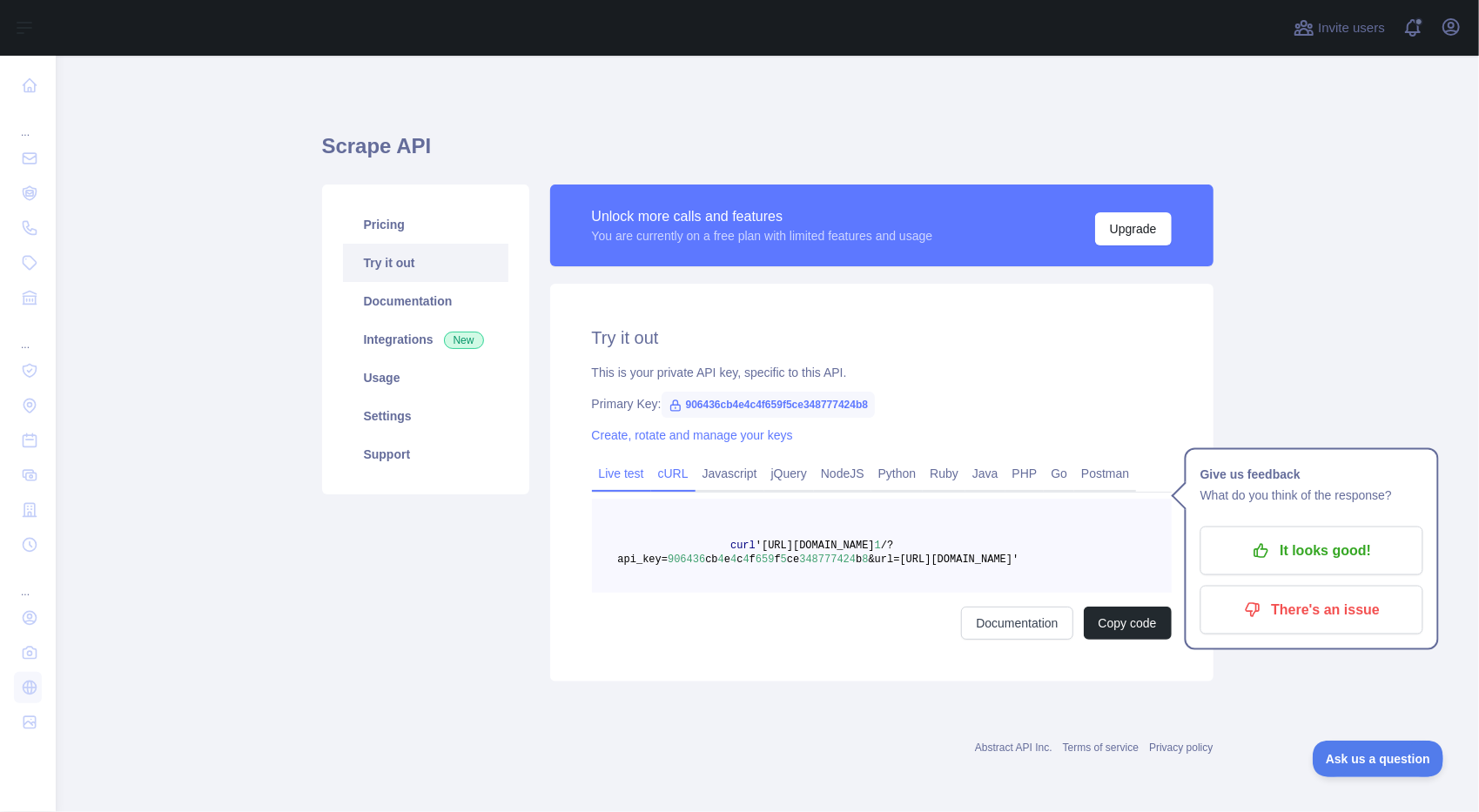
click at [614, 468] on link "Live test" at bounding box center [622, 473] width 59 height 28
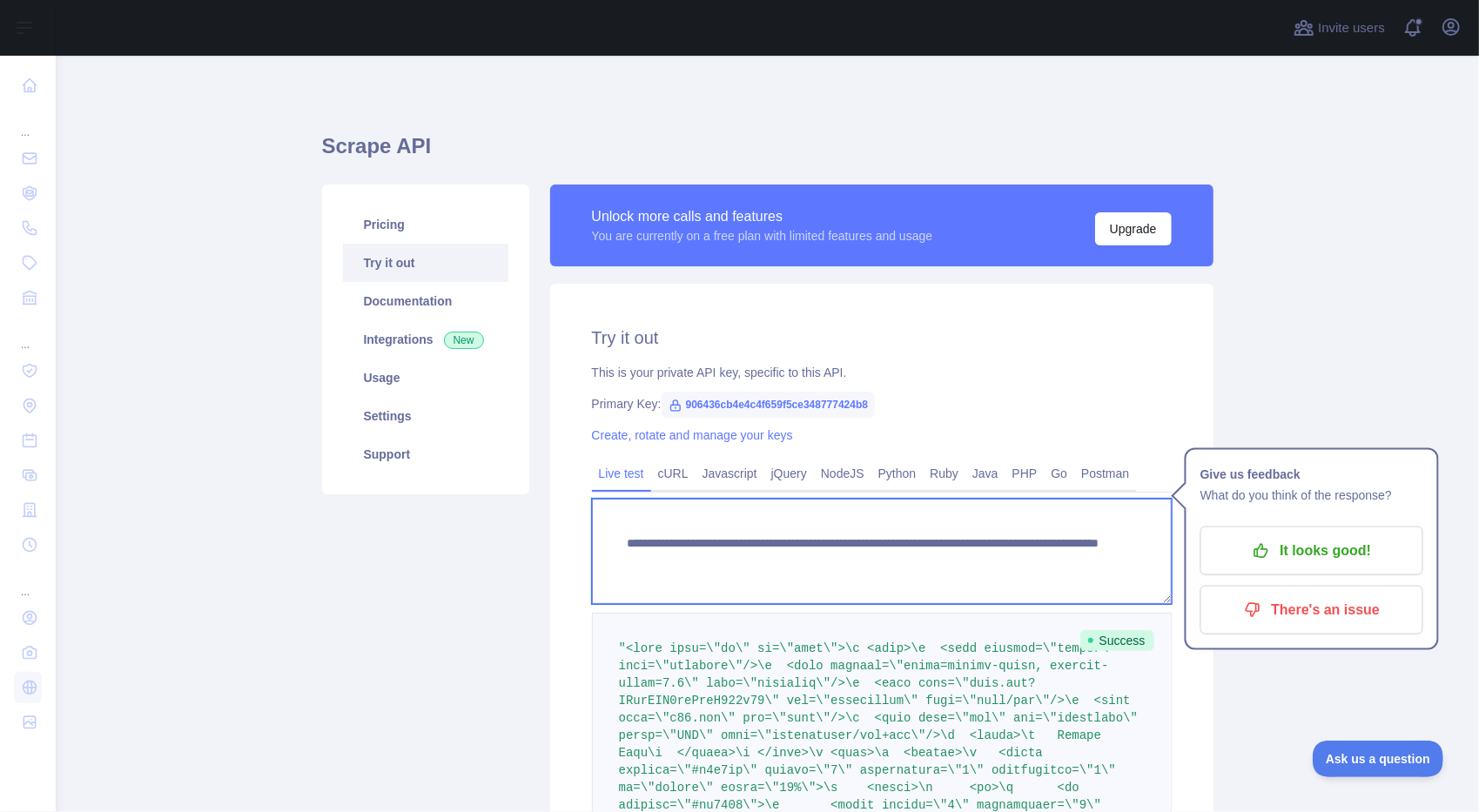
drag, startPoint x: 622, startPoint y: 545, endPoint x: 905, endPoint y: 576, distance: 284.7
click at [905, 576] on textarea "**********" at bounding box center [882, 551] width 580 height 105
click at [1027, 550] on textarea "**********" at bounding box center [882, 551] width 580 height 105
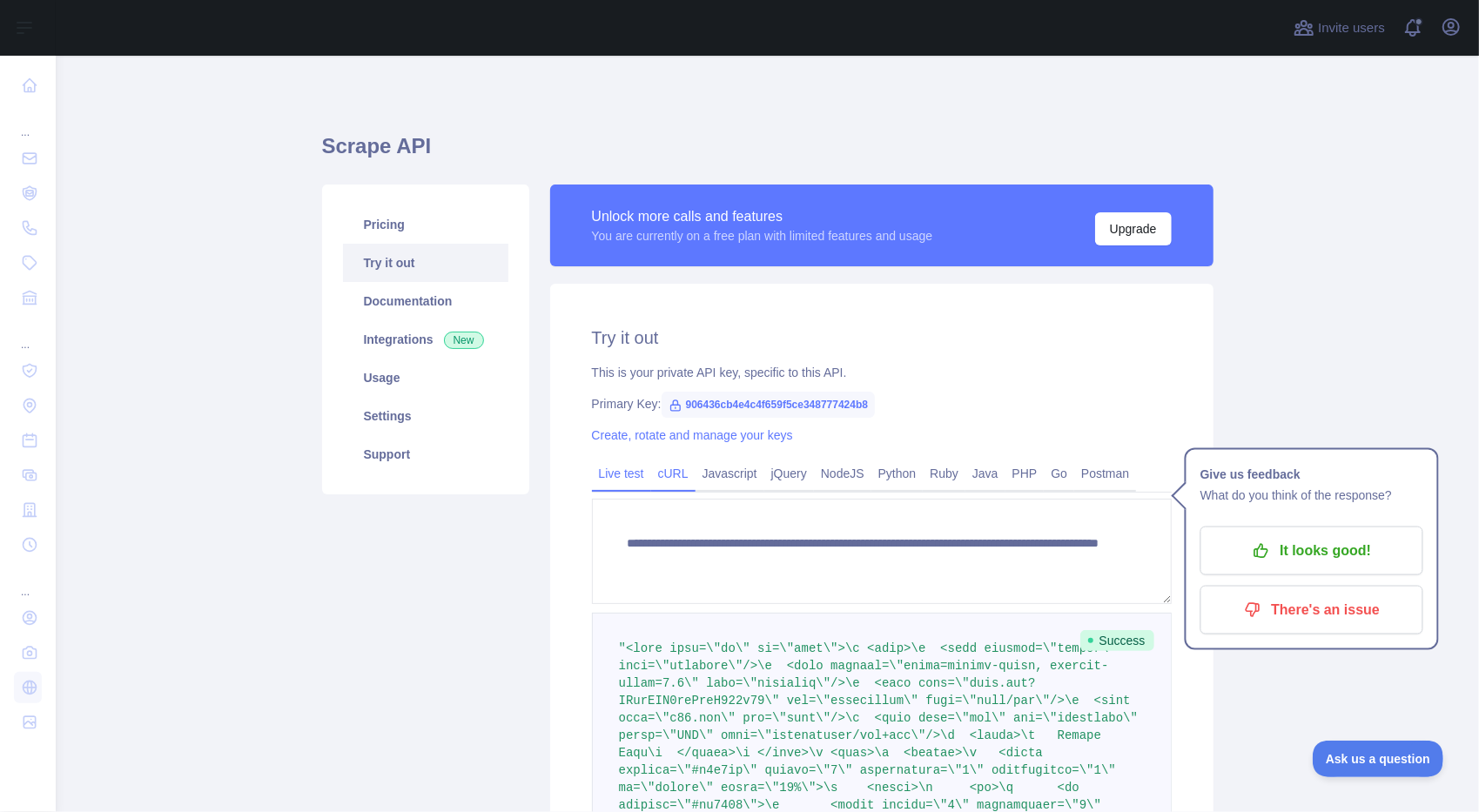
click at [672, 470] on link "cURL" at bounding box center [672, 473] width 44 height 28
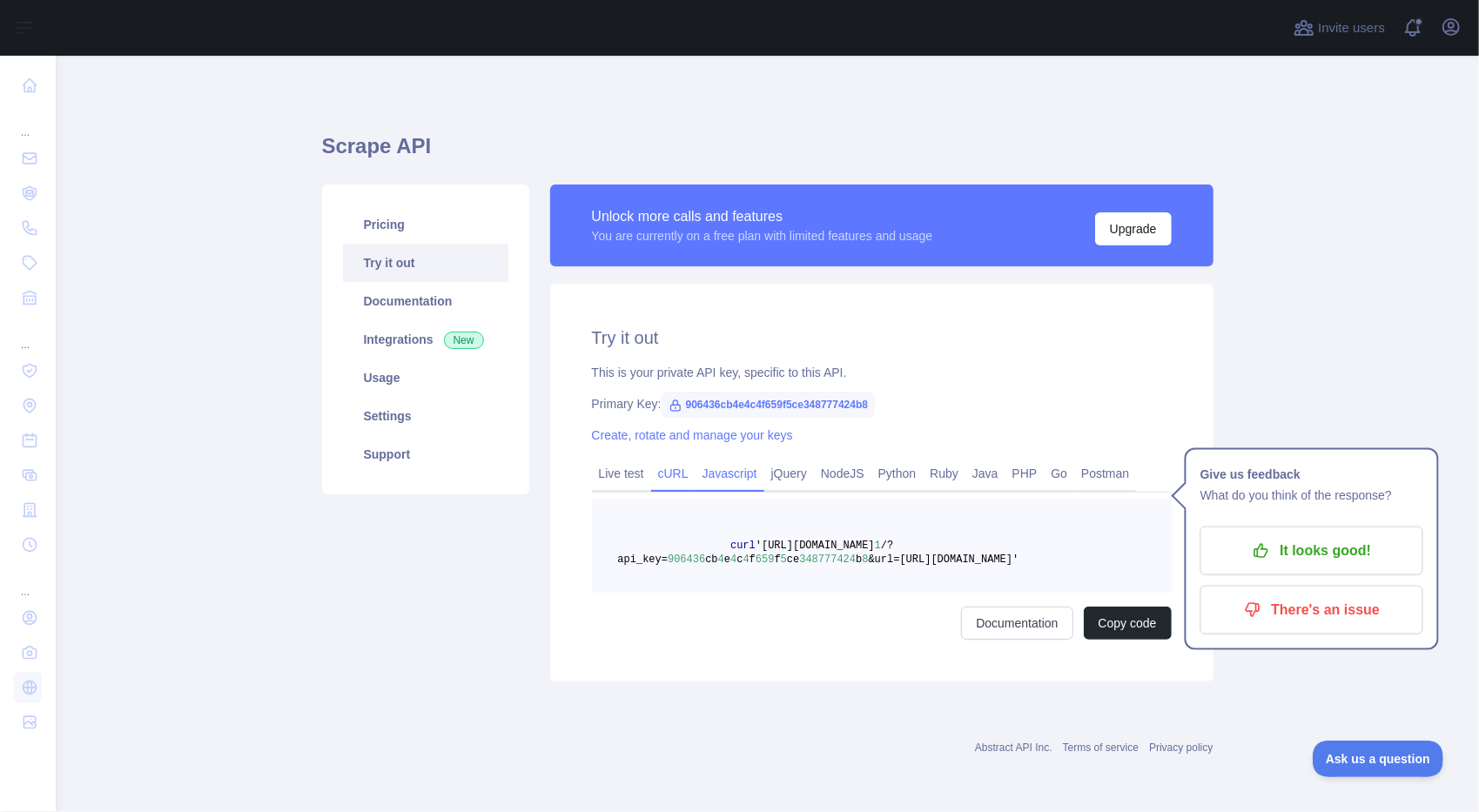
click at [710, 476] on link "Javascript" at bounding box center [730, 473] width 69 height 28
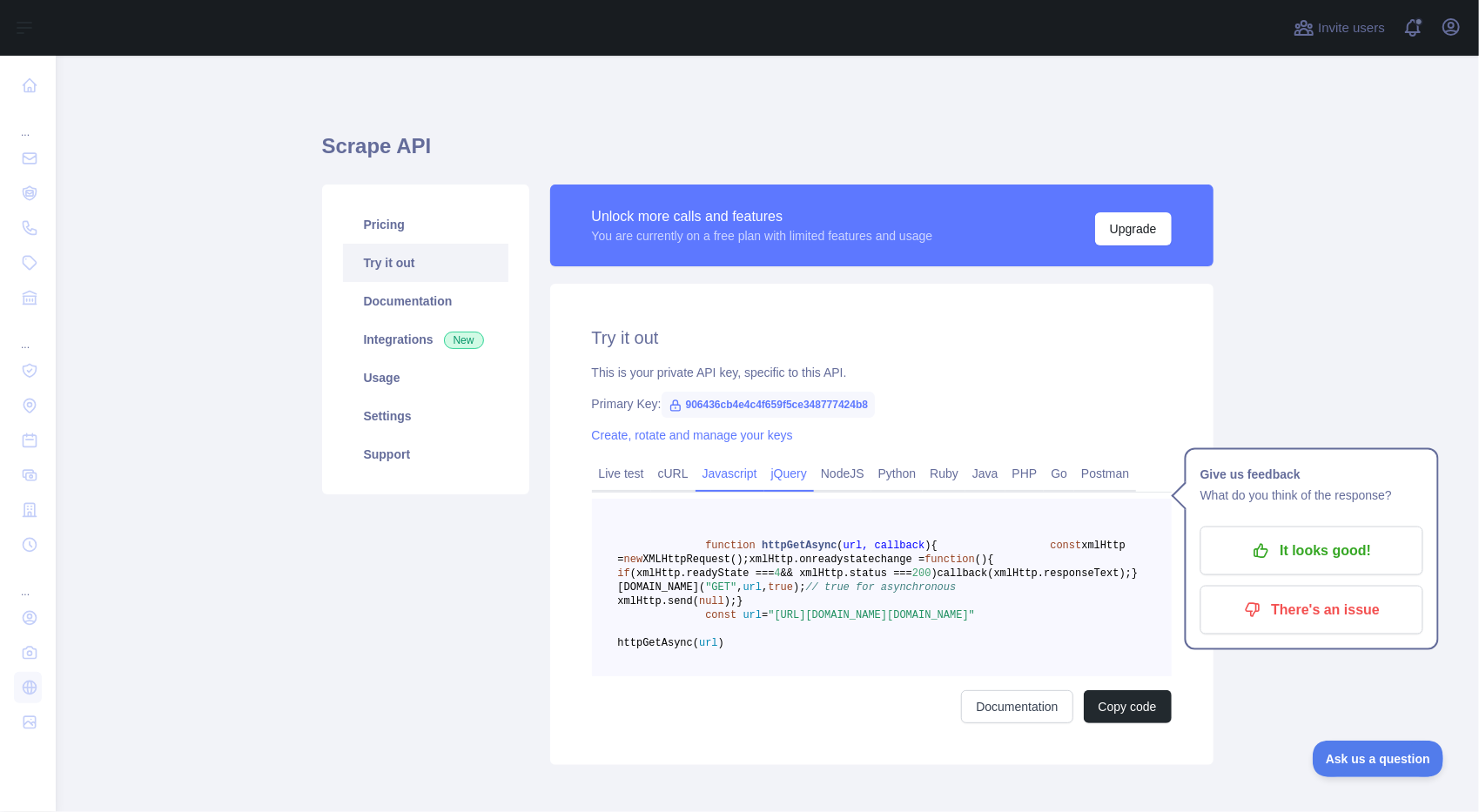
click at [765, 476] on link "jQuery" at bounding box center [789, 473] width 49 height 28
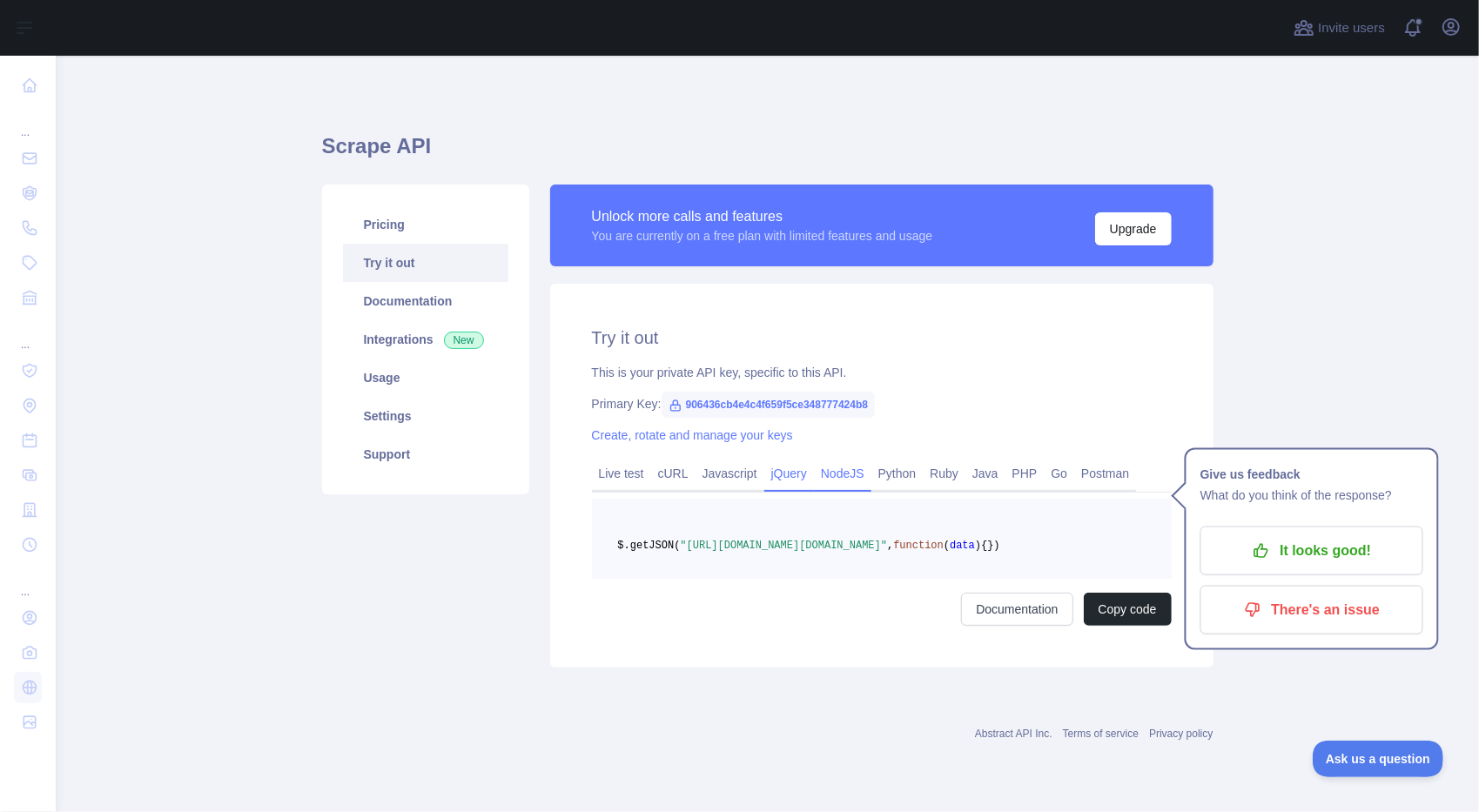
click at [829, 478] on link "NodeJS" at bounding box center [843, 473] width 57 height 28
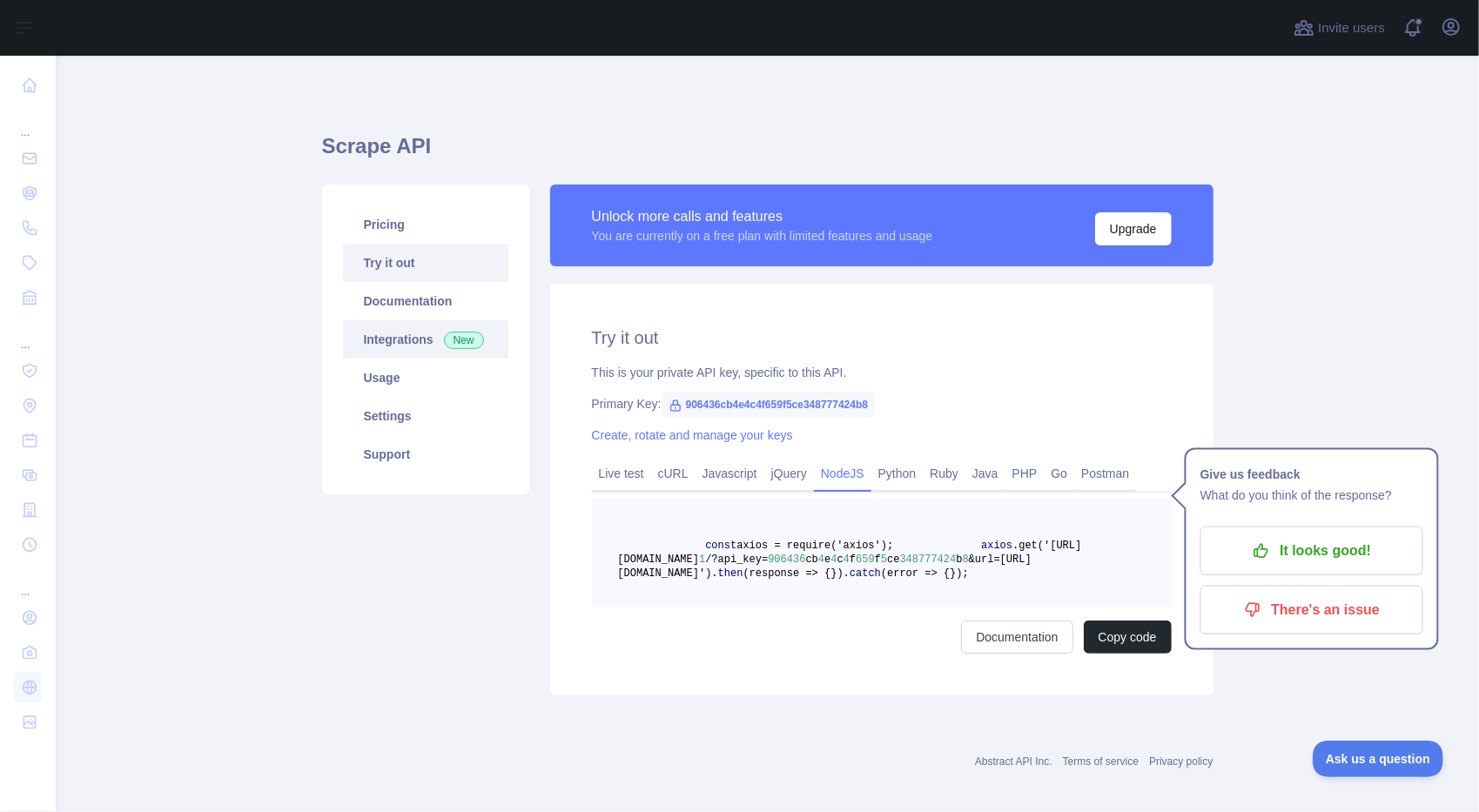
click at [421, 335] on link "Integrations New" at bounding box center [425, 339] width 165 height 39
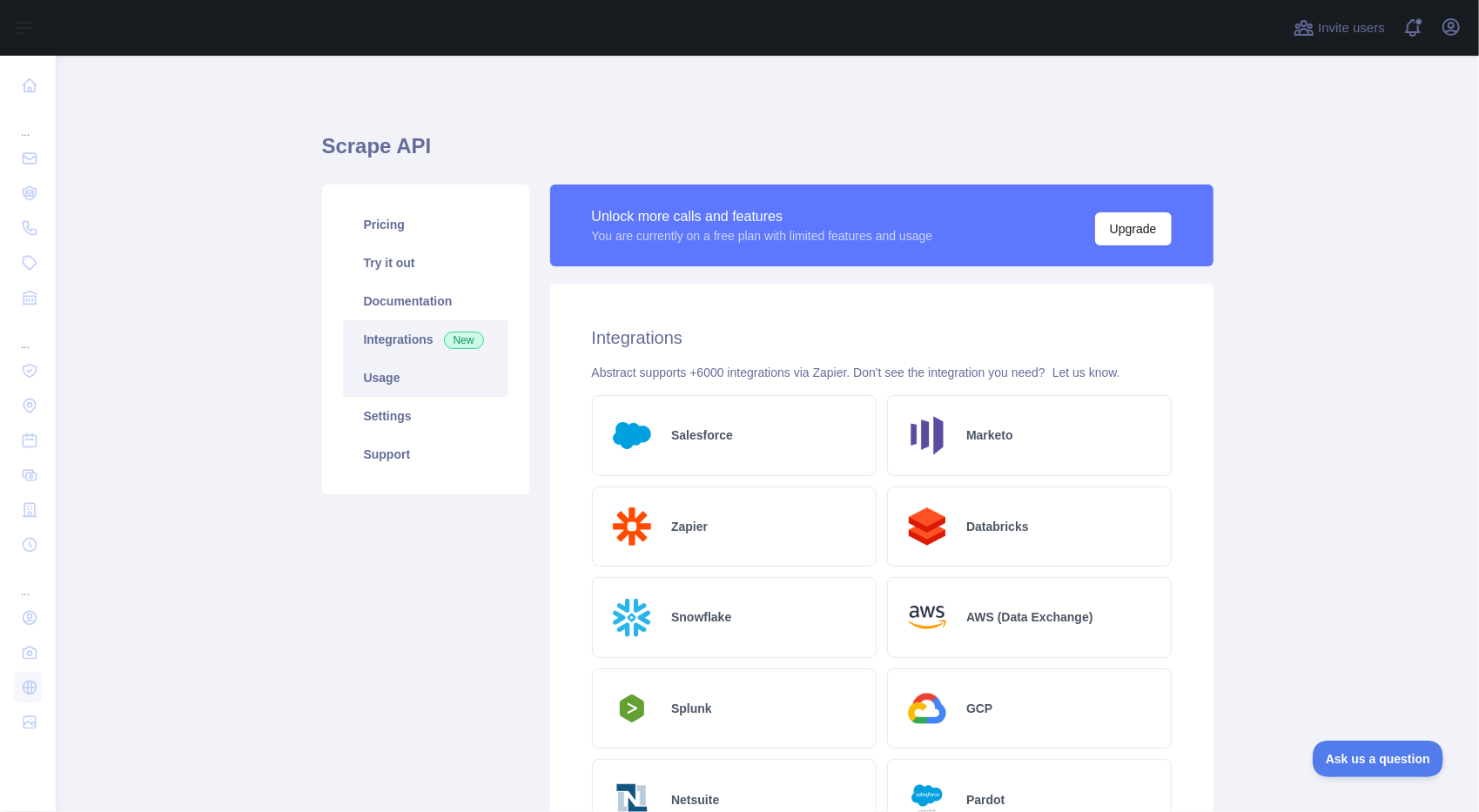
click at [394, 391] on link "Usage" at bounding box center [425, 378] width 165 height 39
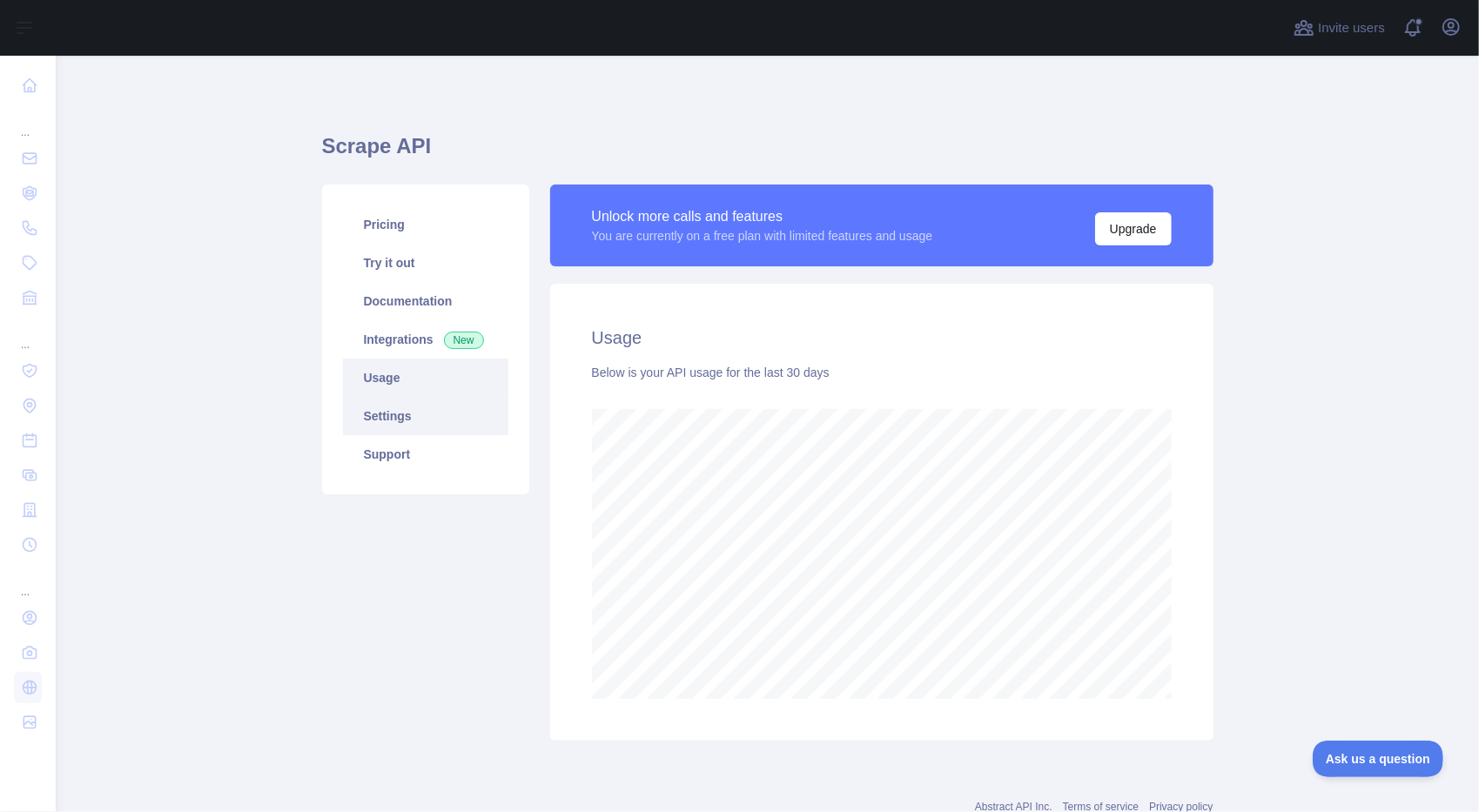
scroll to position [756, 1410]
click at [395, 405] on link "Settings" at bounding box center [425, 415] width 165 height 39
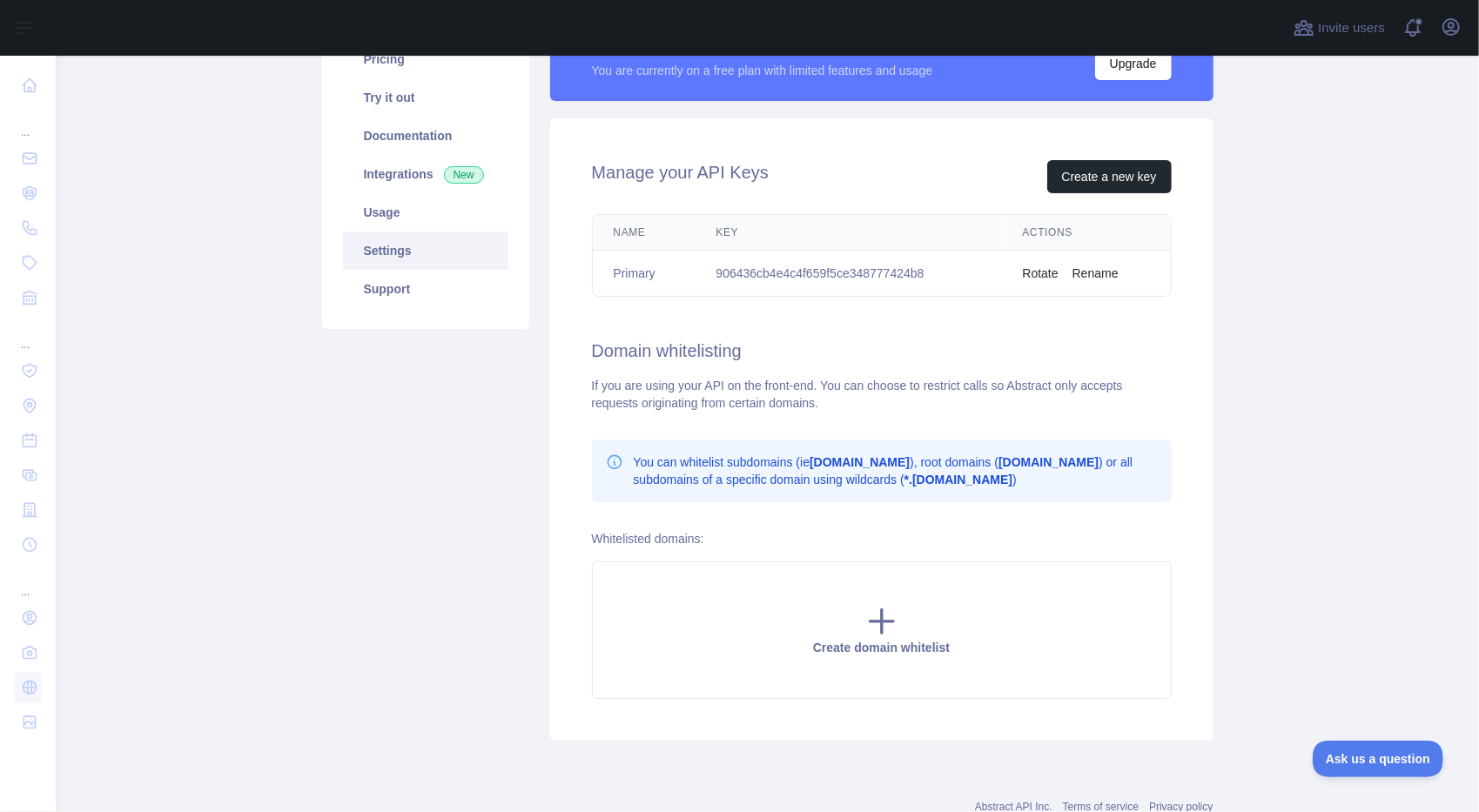
scroll to position [174, 0]
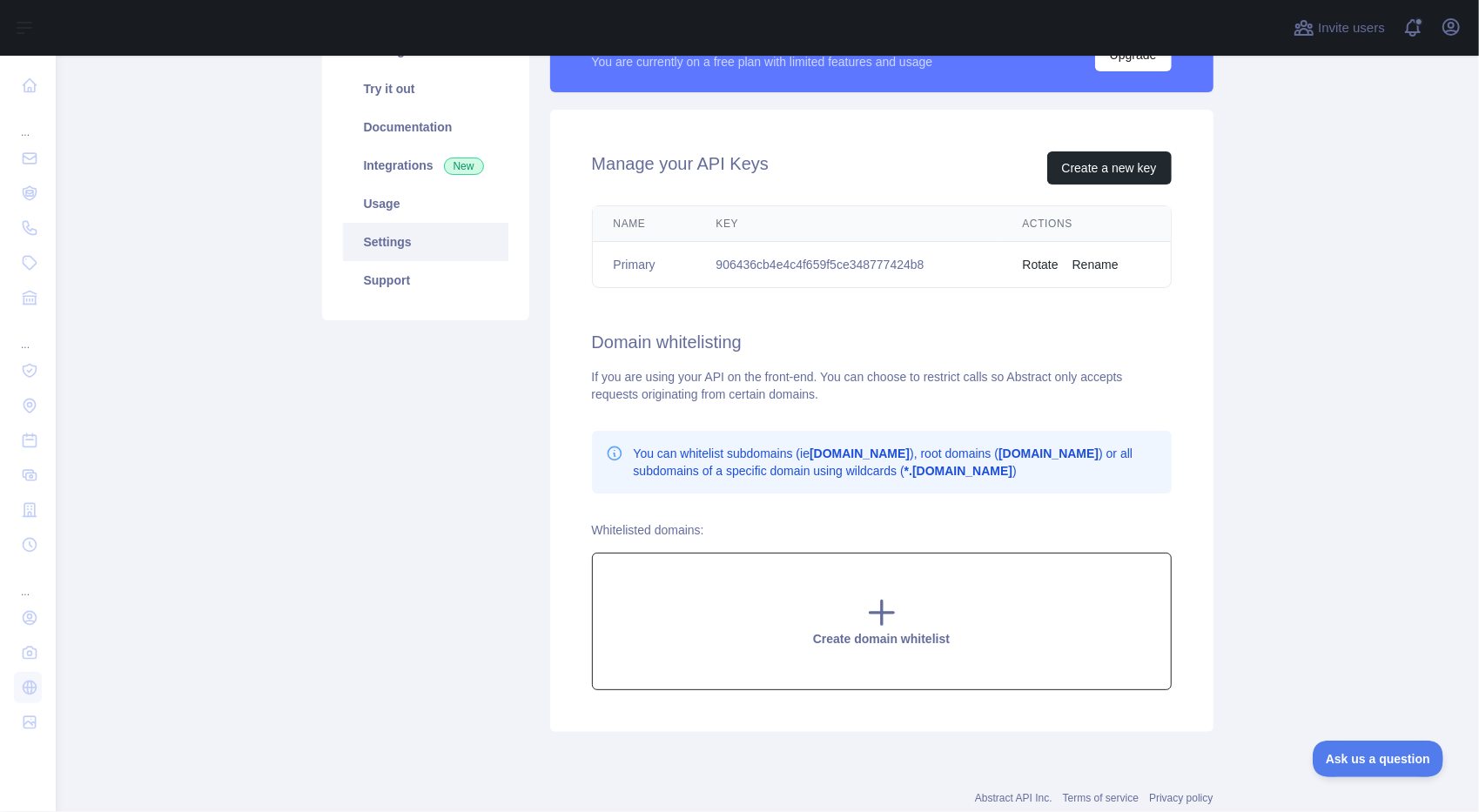
click at [892, 613] on div "Create domain whitelist" at bounding box center [882, 621] width 580 height 137
